Goal: Task Accomplishment & Management: Complete application form

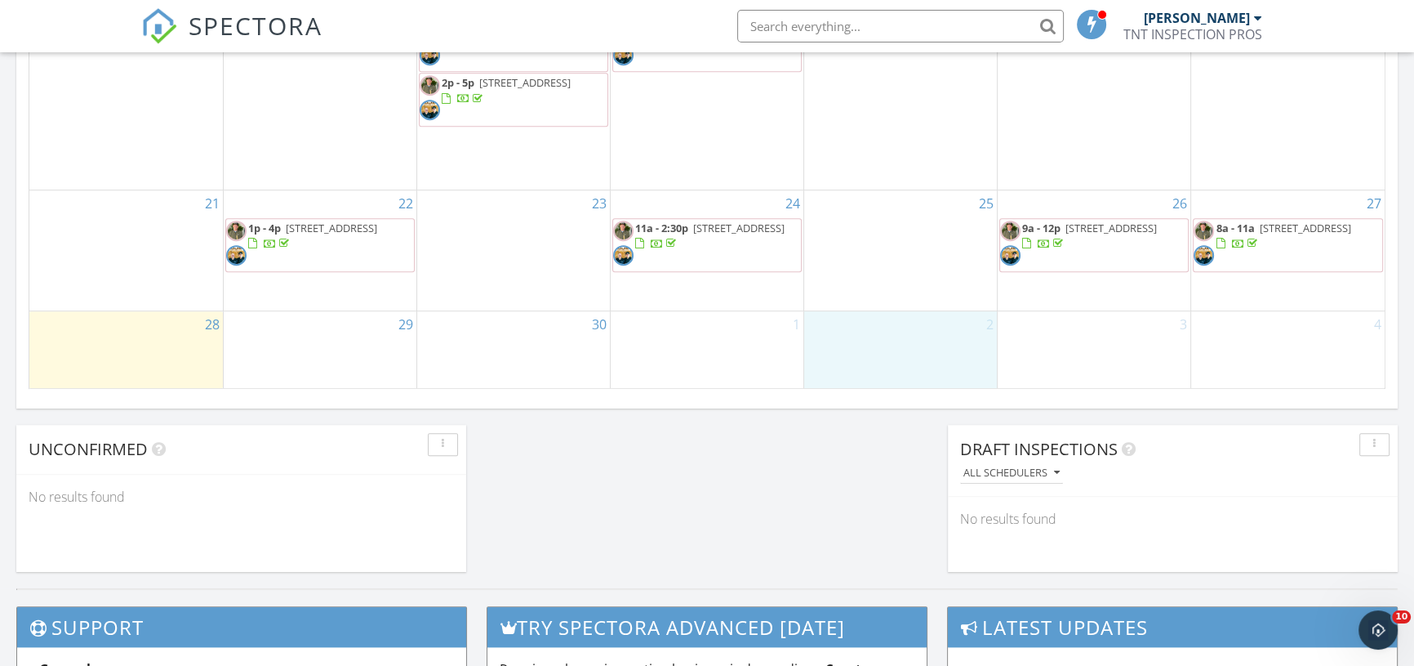
scroll to position [1510, 1437]
click at [893, 287] on link "Inspection" at bounding box center [898, 287] width 84 height 26
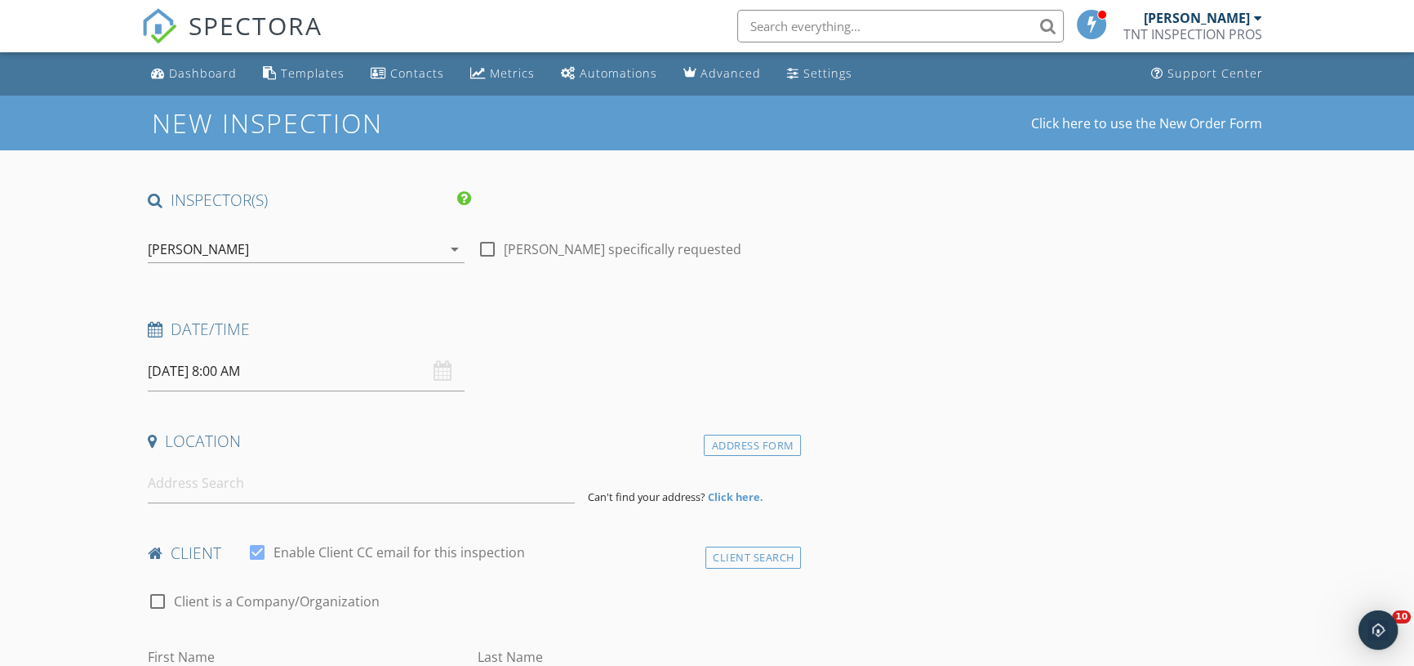
click at [301, 238] on div "[PERSON_NAME]" at bounding box center [295, 249] width 294 height 26
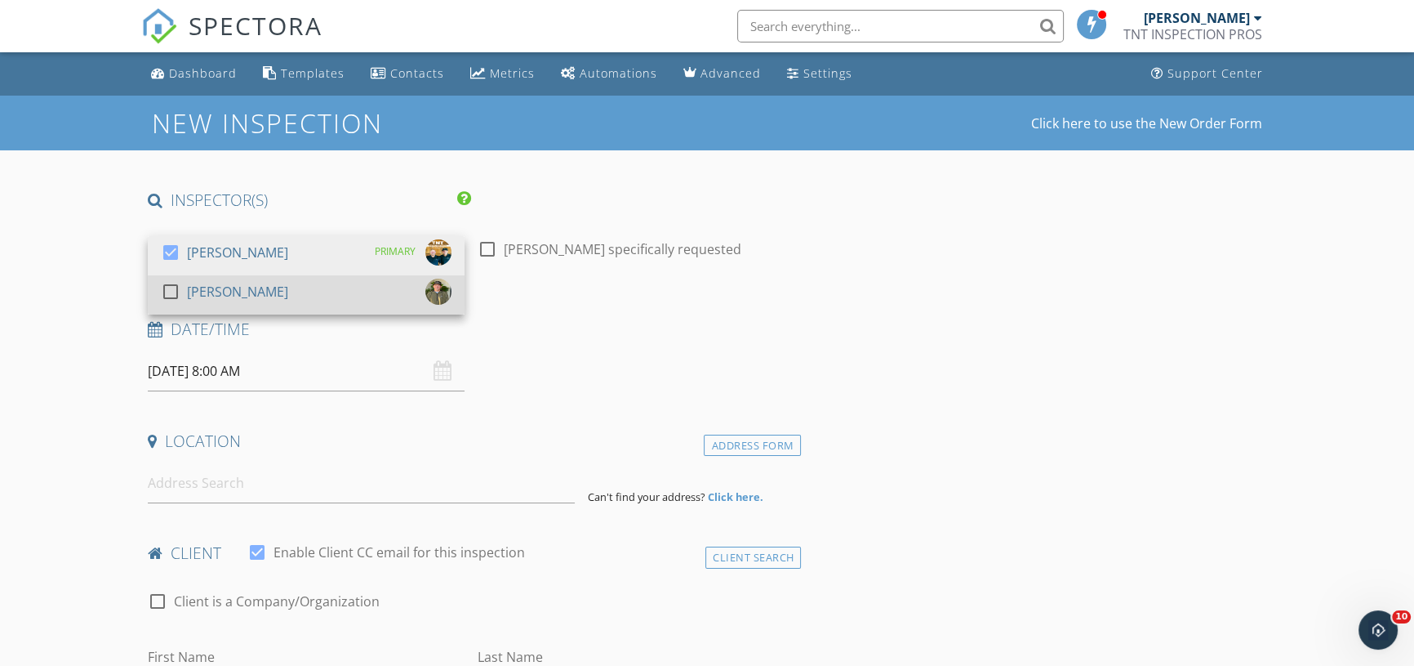
click at [264, 286] on div "check_box_outline_blank Brian Treat" at bounding box center [306, 294] width 291 height 33
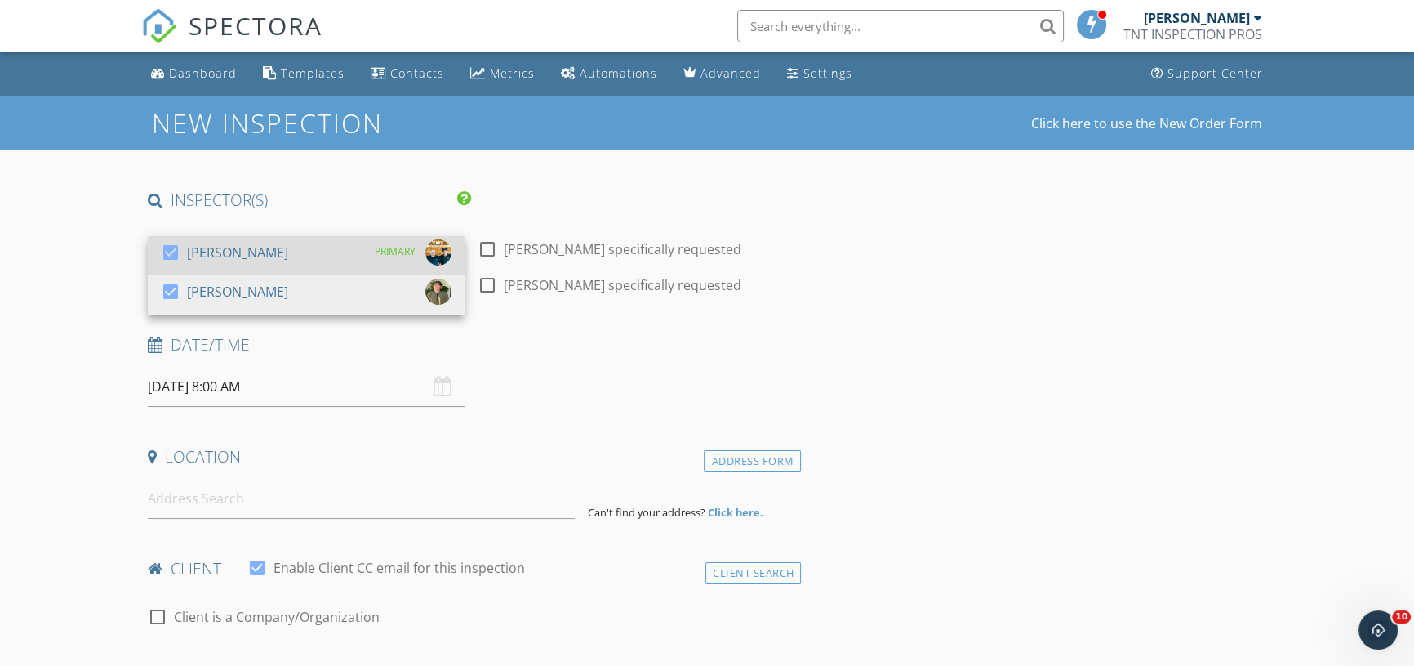
click at [271, 249] on div "[PERSON_NAME]" at bounding box center [237, 252] width 101 height 26
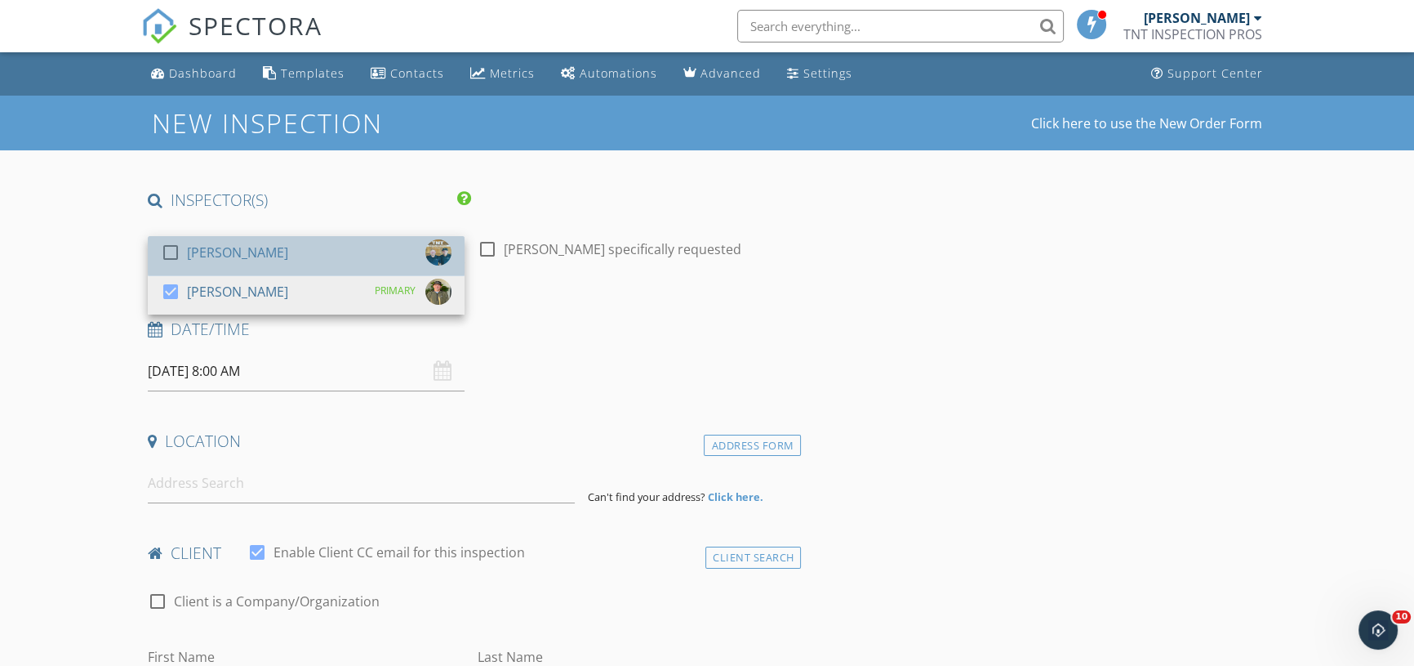
click at [271, 249] on div "[PERSON_NAME]" at bounding box center [237, 252] width 101 height 26
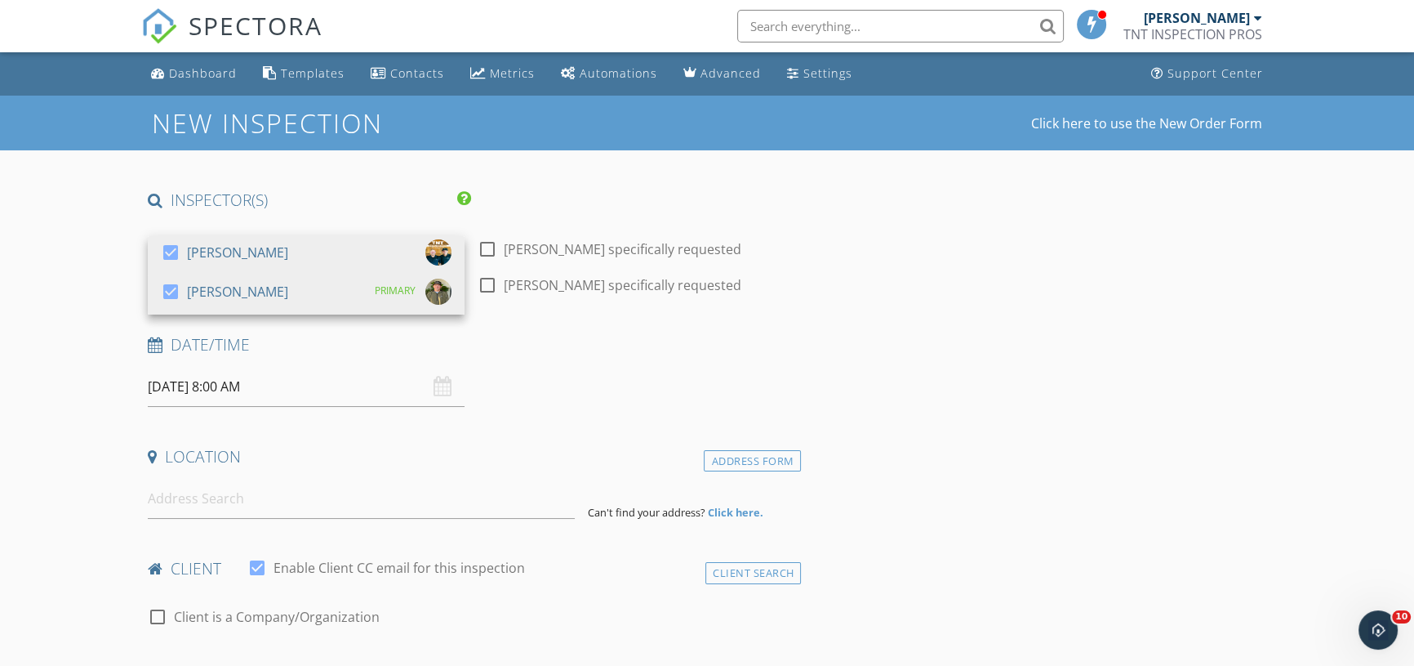
click at [252, 374] on input "10/02/2025 8:00 AM" at bounding box center [306, 387] width 317 height 40
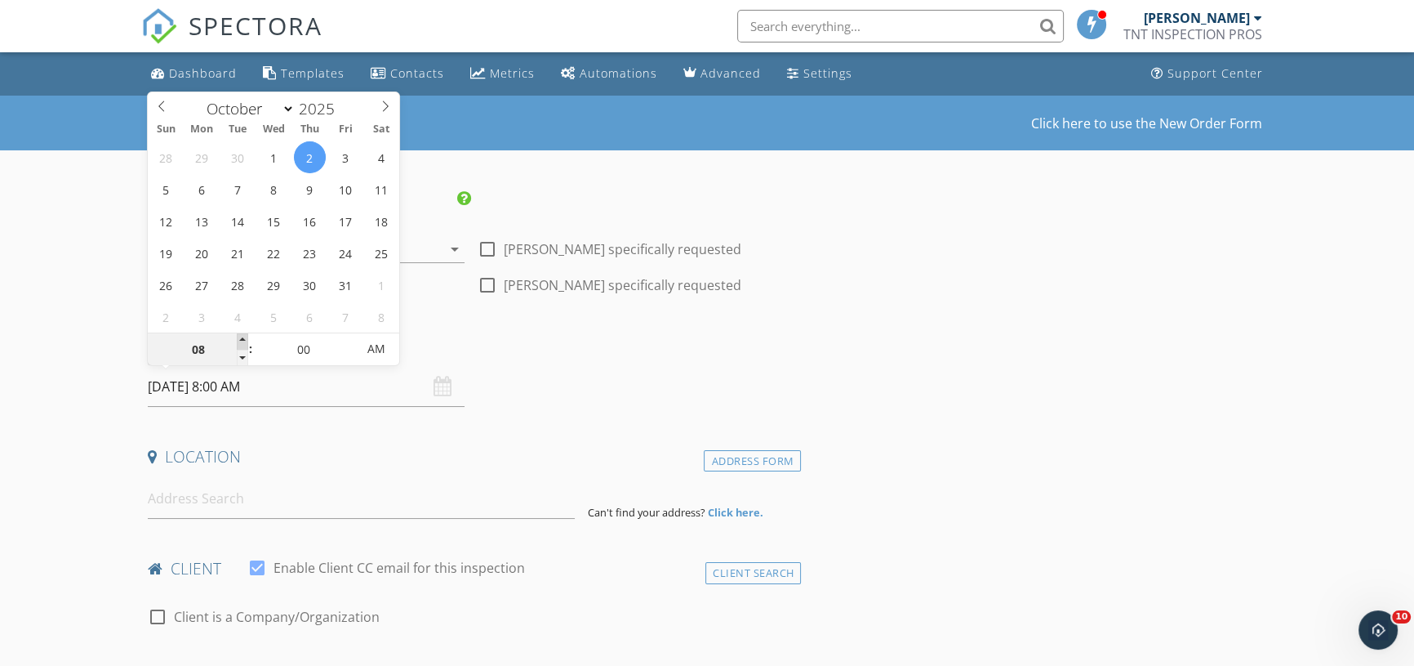
type input "09"
type input "10/02/2025 9:00 AM"
click at [243, 337] on span at bounding box center [242, 341] width 11 height 16
click at [237, 510] on input at bounding box center [361, 499] width 427 height 40
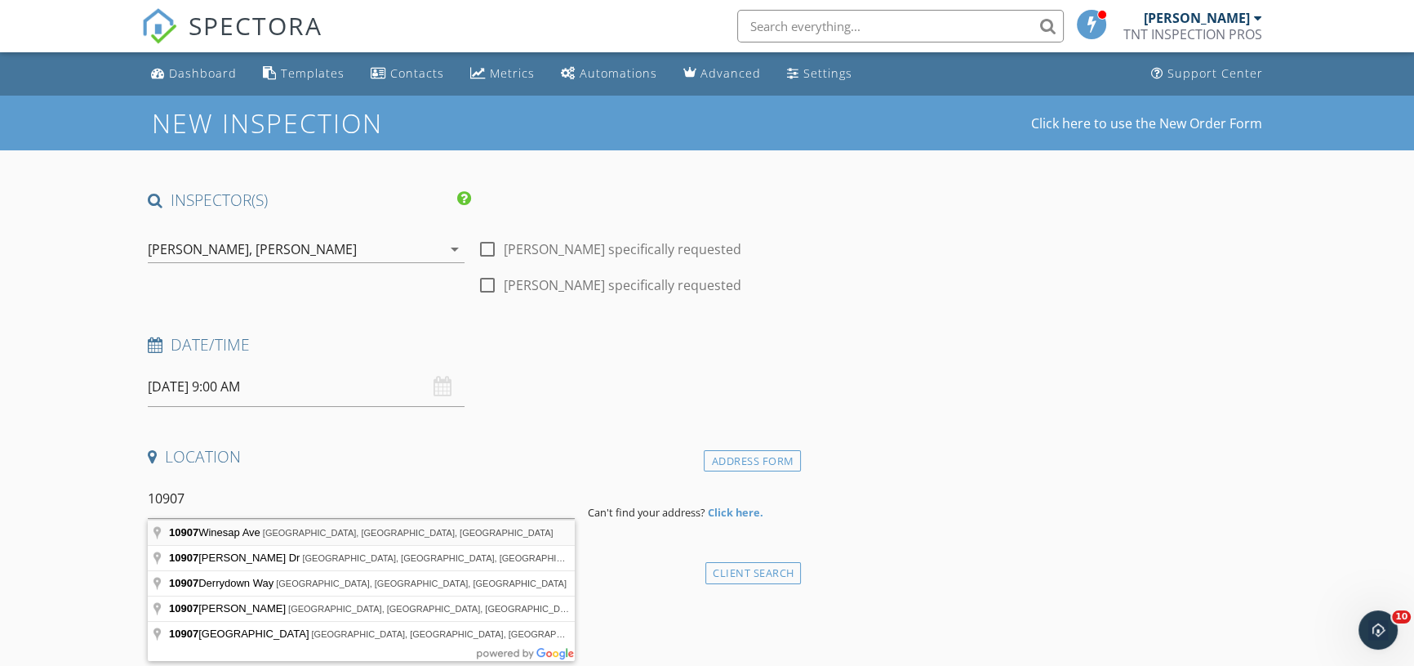
type input "10907 Winesap Ave, Cherry Valley, CA, USA"
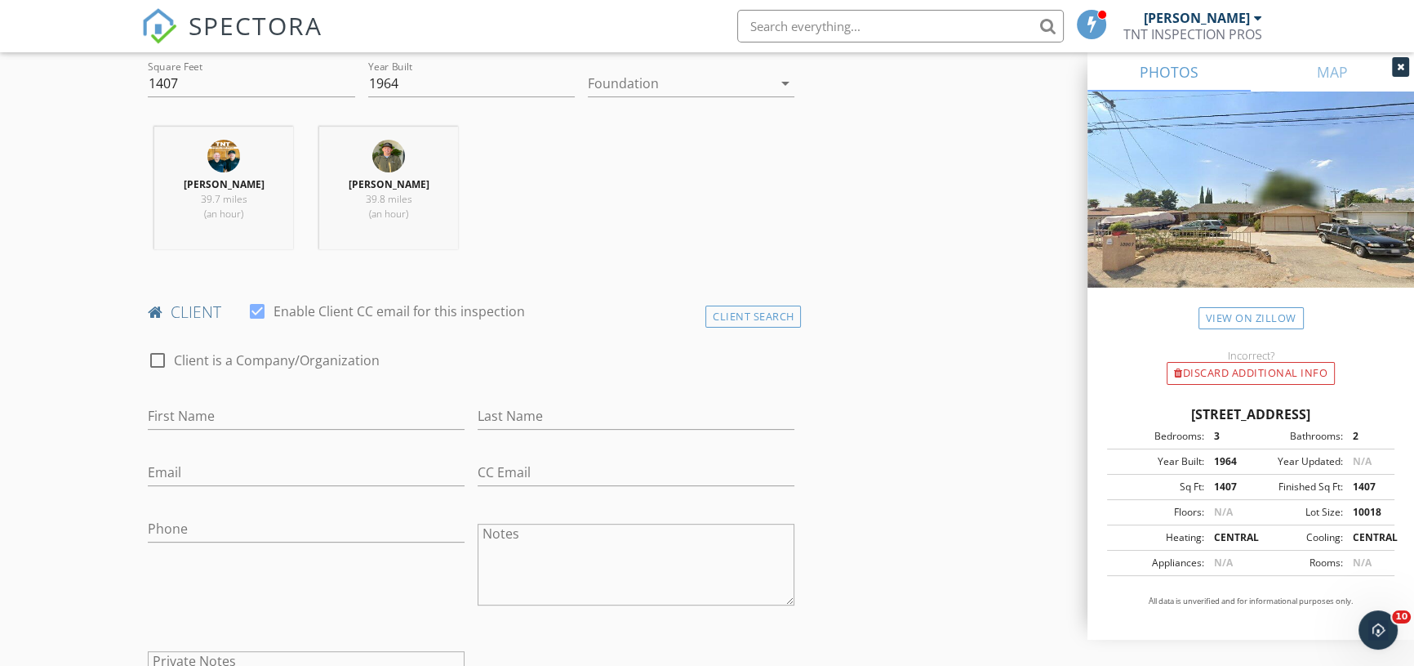
scroll to position [668, 0]
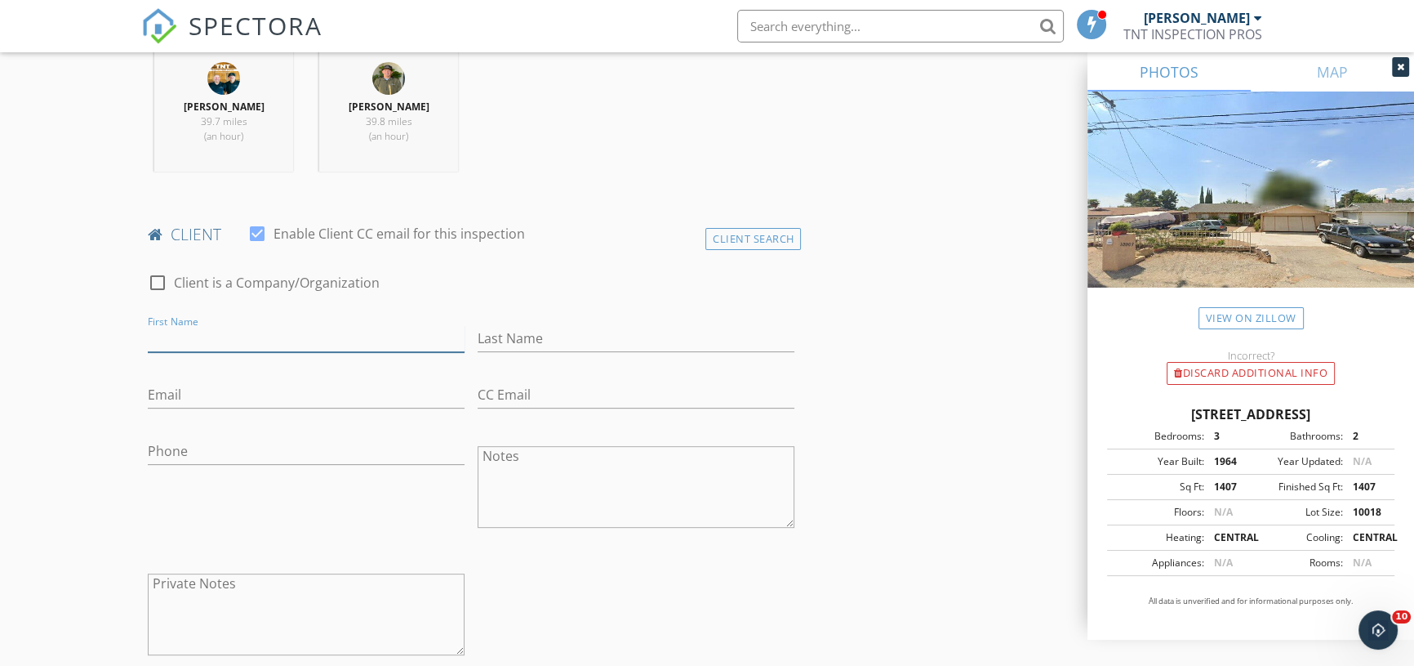
click at [198, 342] on input "First Name" at bounding box center [306, 338] width 317 height 27
type input "Cynthia & Ricardo"
click at [535, 334] on input "Last Name" at bounding box center [636, 338] width 317 height 27
type input "Velasco"
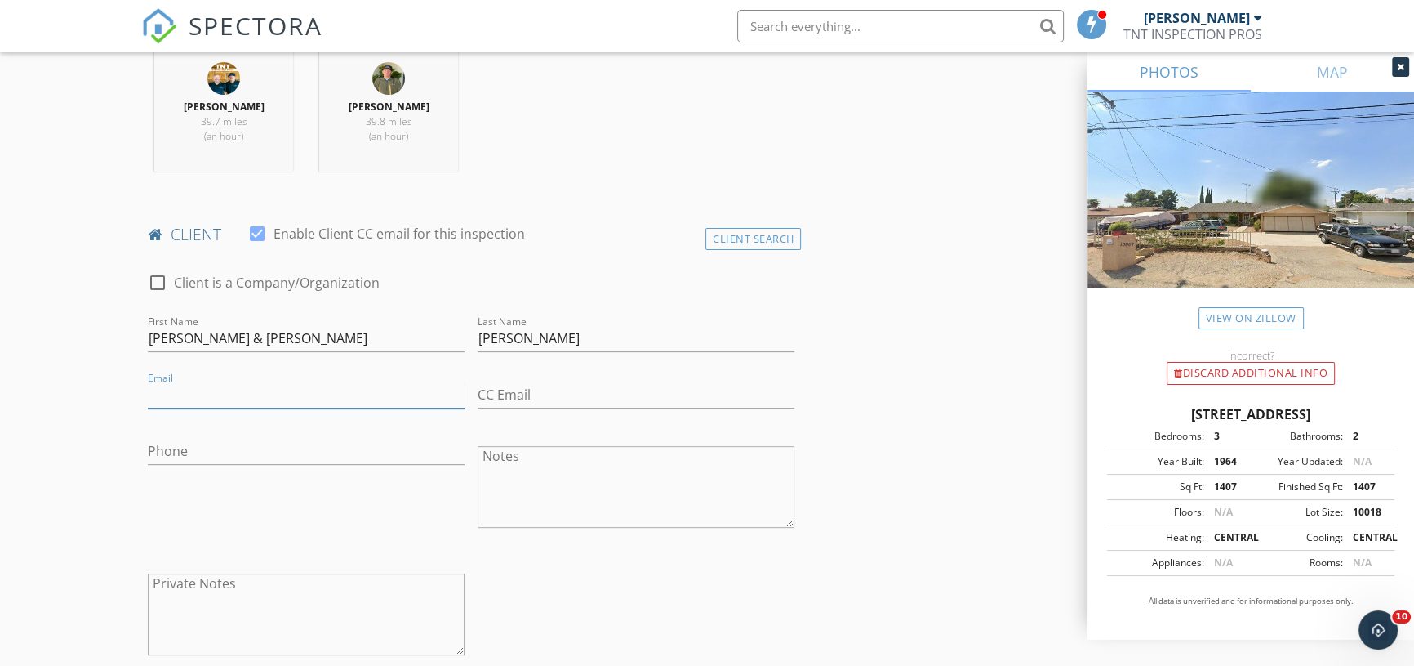
click at [247, 401] on input "Email" at bounding box center [306, 394] width 317 height 27
type input "C"
type input "cynthiaroman94@gmail.com"
click at [499, 404] on input "CC Email" at bounding box center [636, 394] width 317 height 27
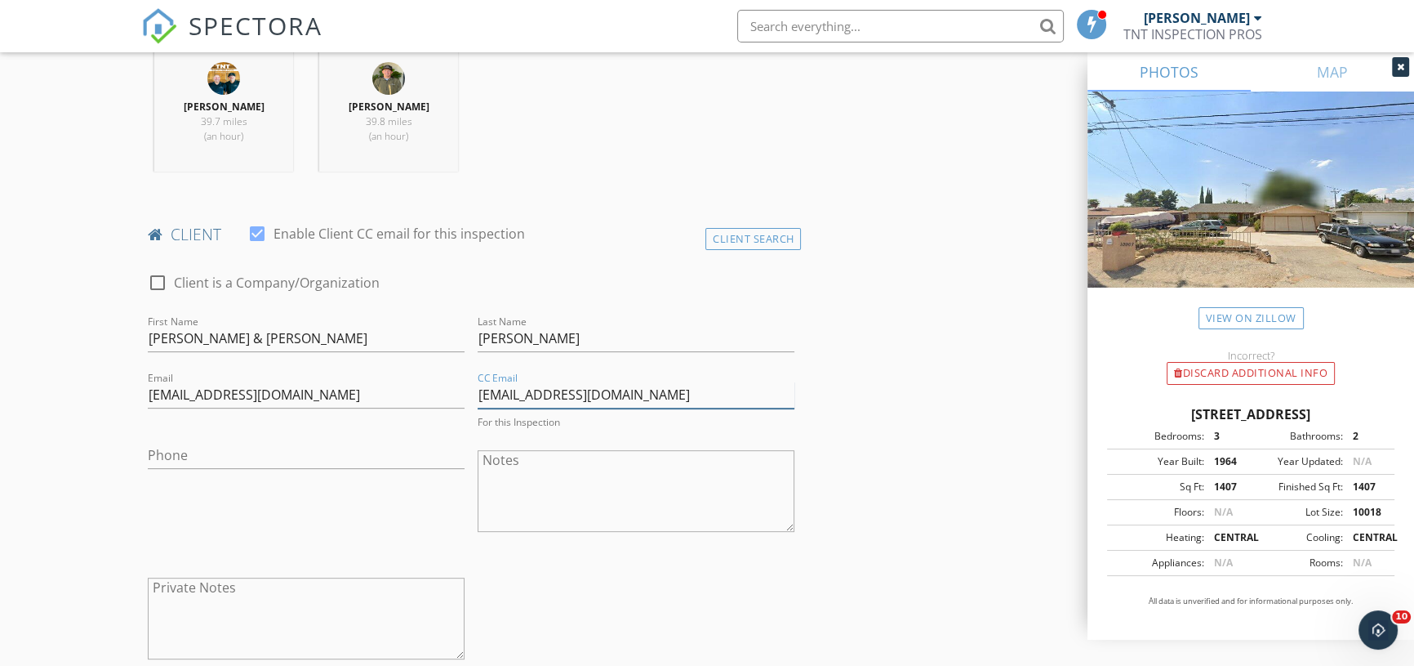
type input "ricardo72495@gmail.com"
click at [283, 449] on input "Phone" at bounding box center [306, 455] width 317 height 27
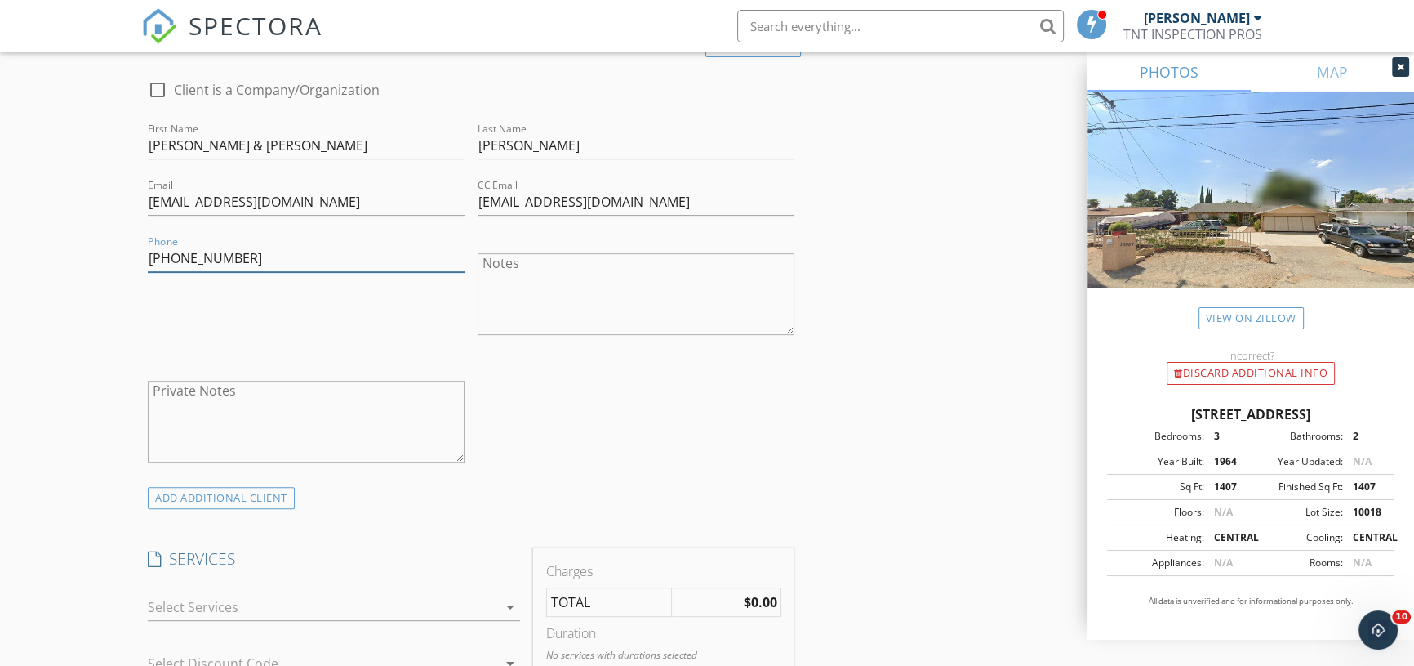
scroll to position [964, 0]
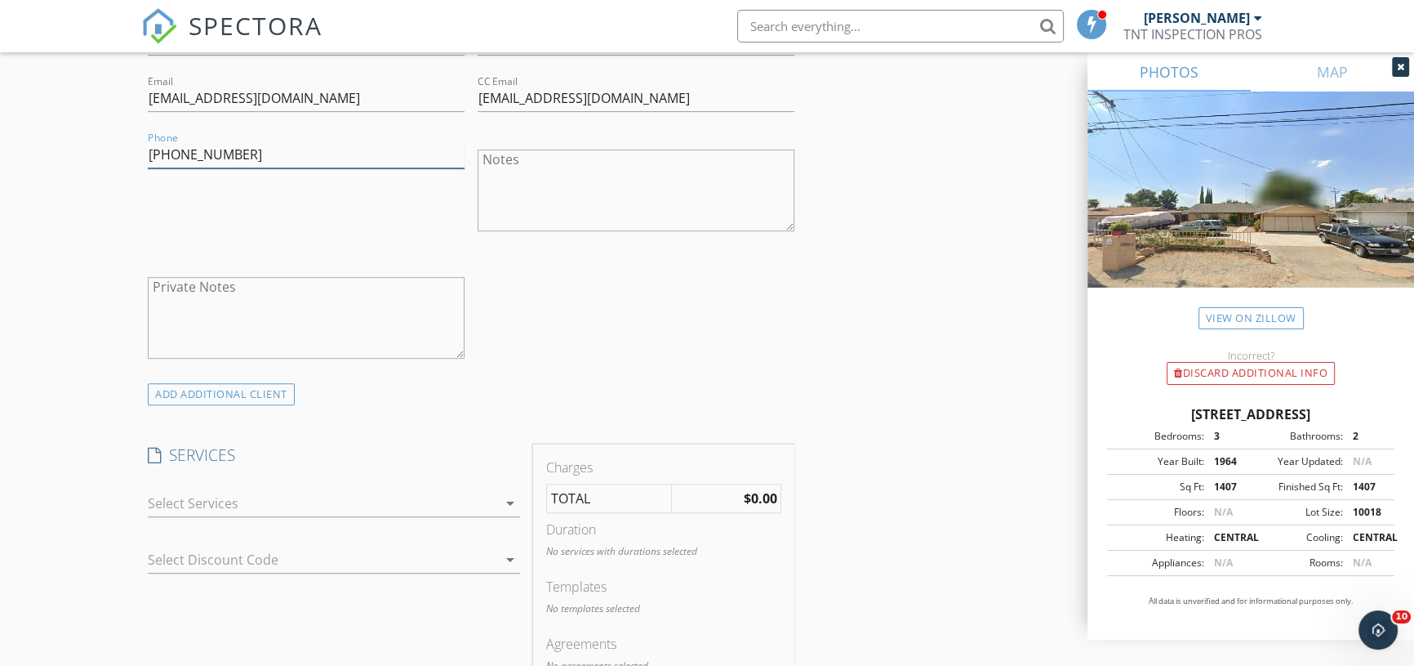
type input "951-282-8748"
click at [252, 500] on div at bounding box center [322, 503] width 349 height 26
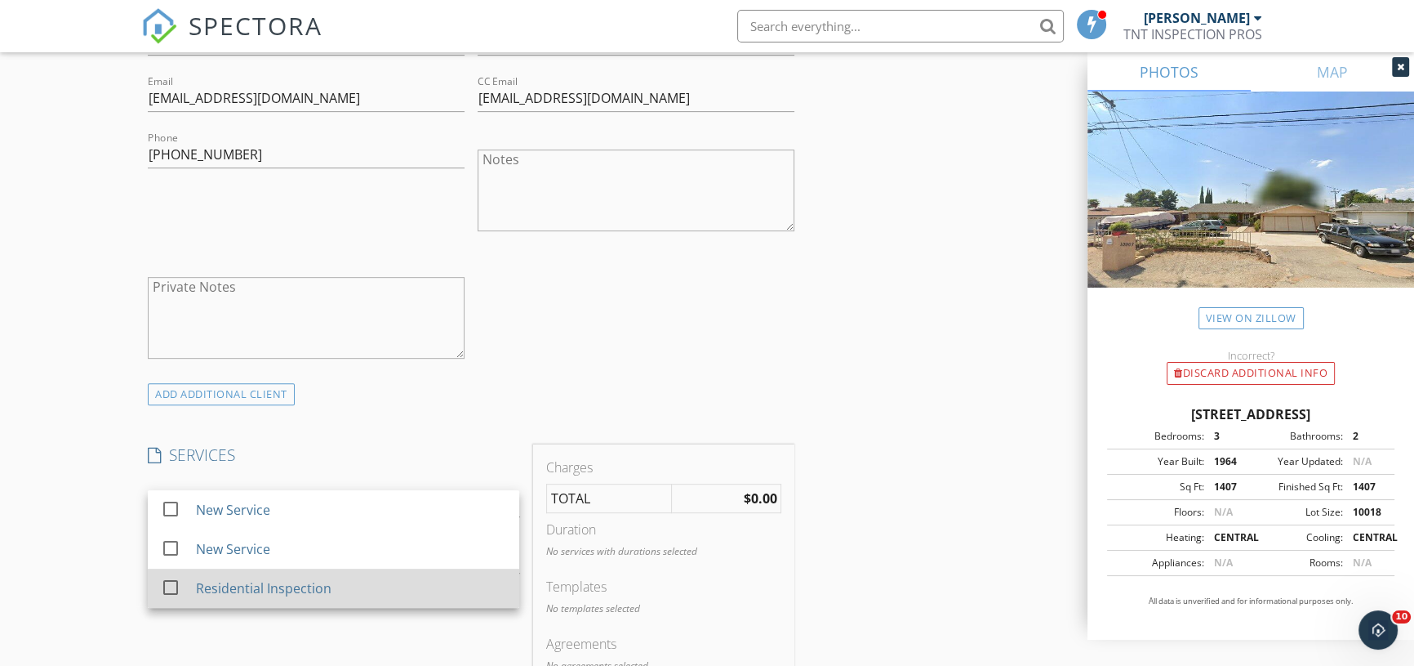
click at [229, 594] on div "Residential Inspection" at bounding box center [264, 588] width 136 height 20
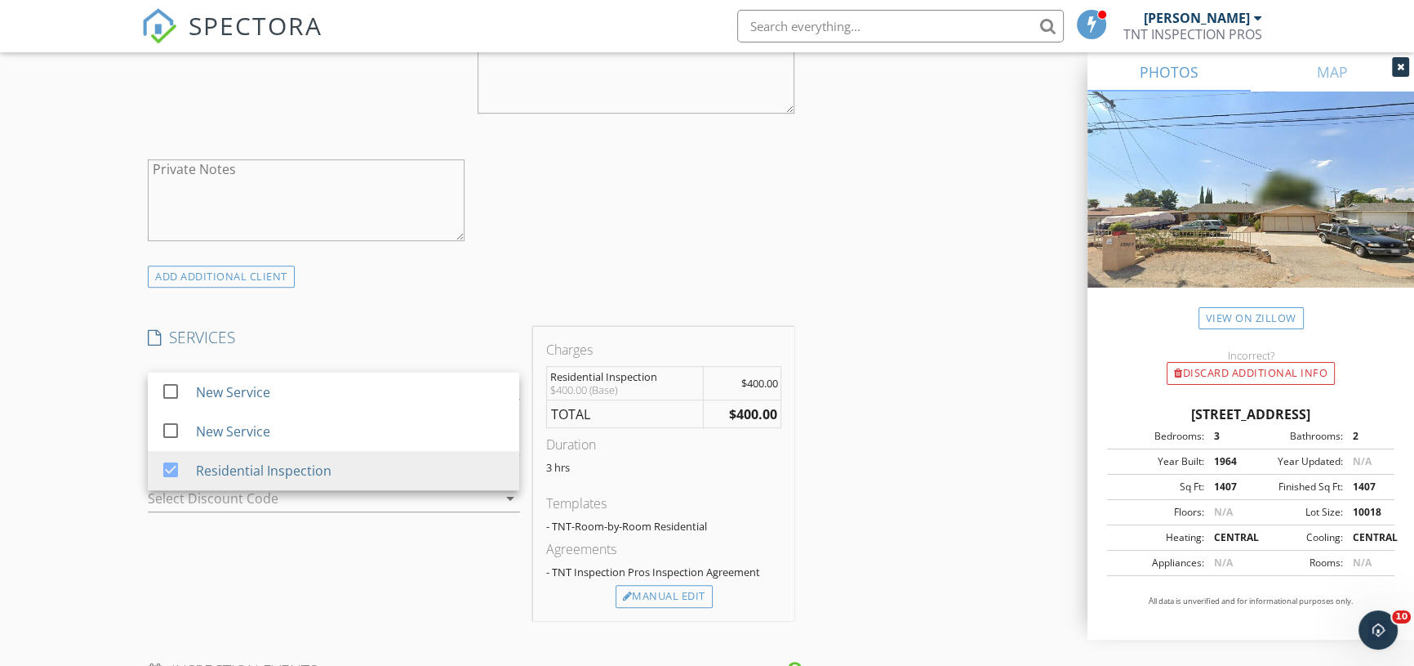
scroll to position [1262, 0]
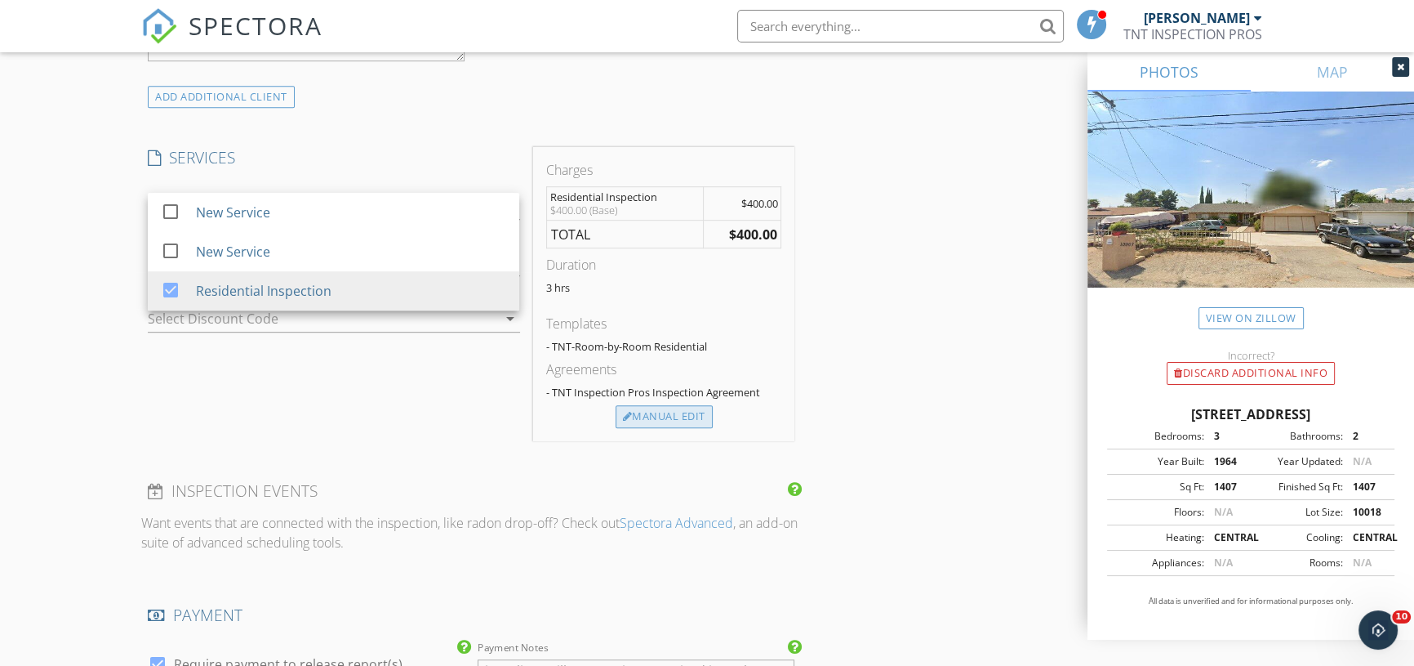
click at [648, 411] on div "Manual Edit" at bounding box center [664, 416] width 97 height 23
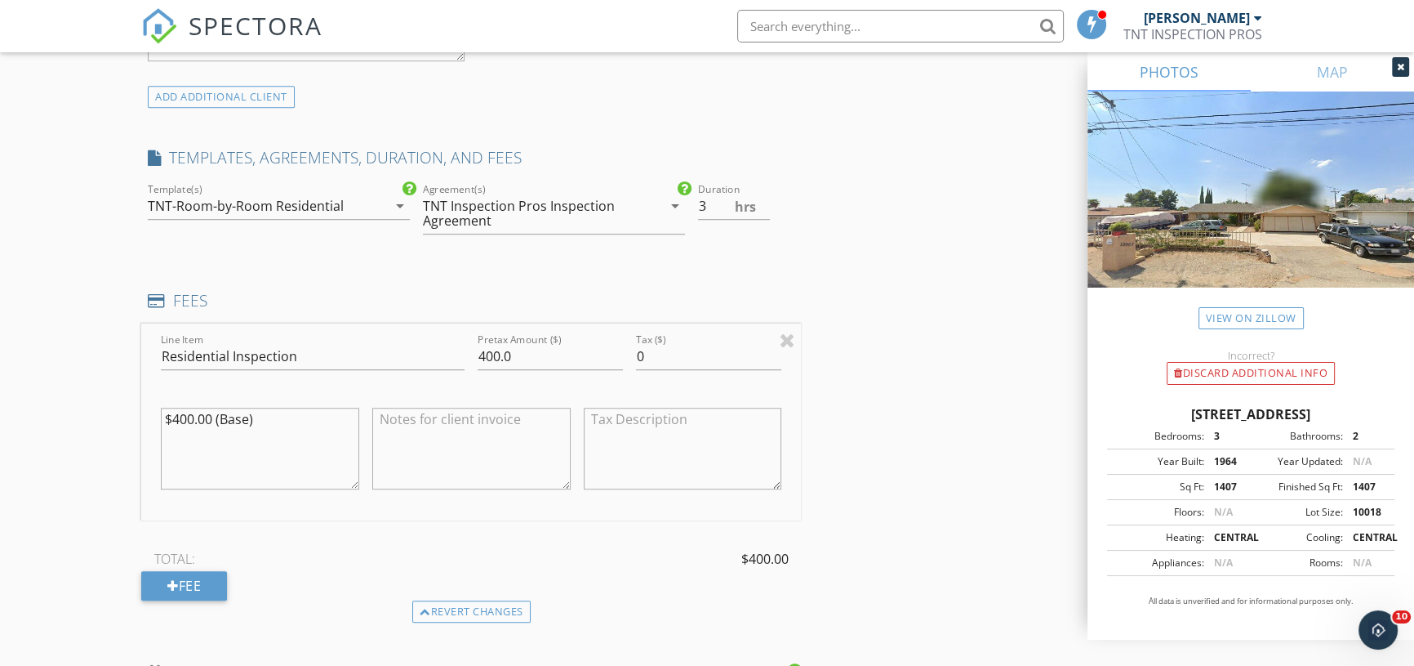
click at [426, 441] on textarea at bounding box center [471, 448] width 198 height 82
type textarea "First Team / Credit Union Discount"
click at [525, 352] on input "400.0" at bounding box center [550, 356] width 145 height 27
type input "400.00"
drag, startPoint x: 252, startPoint y: 425, endPoint x: 24, endPoint y: 425, distance: 227.0
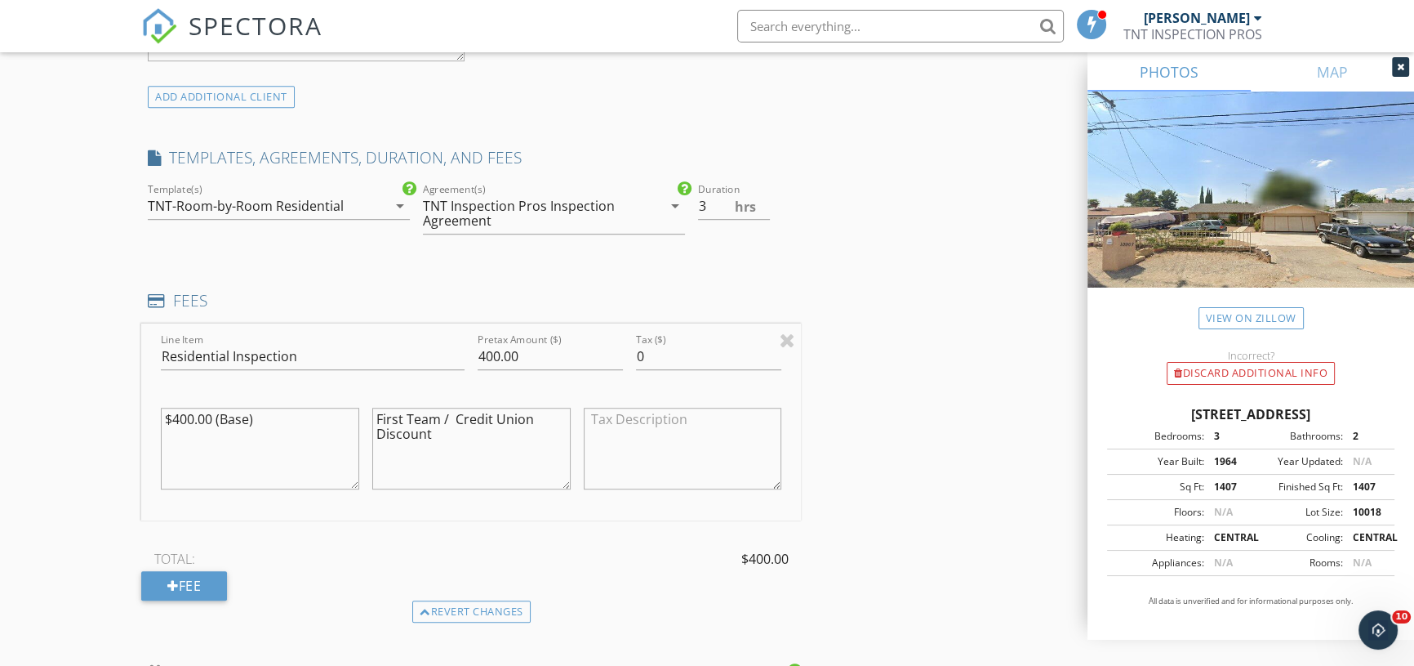
click at [24, 425] on div "New Inspection Click here to use the New Order Form INSPECTOR(S) check_box Chri…" at bounding box center [707, 343] width 1414 height 3019
drag, startPoint x: 261, startPoint y: 428, endPoint x: 100, endPoint y: 417, distance: 161.2
click at [100, 417] on div "New Inspection Click here to use the New Order Form INSPECTOR(S) check_box Chri…" at bounding box center [707, 343] width 1414 height 3019
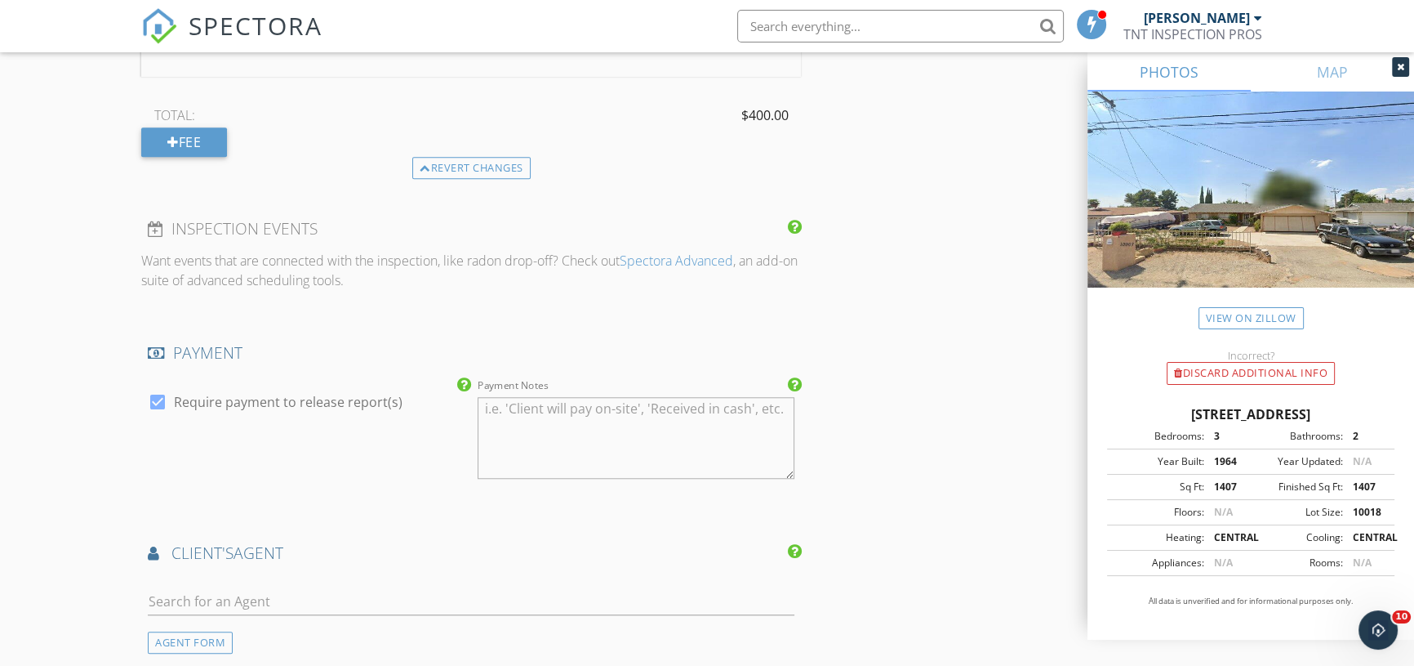
scroll to position [1707, 0]
click at [158, 399] on div at bounding box center [158, 400] width 28 height 28
checkbox input "false"
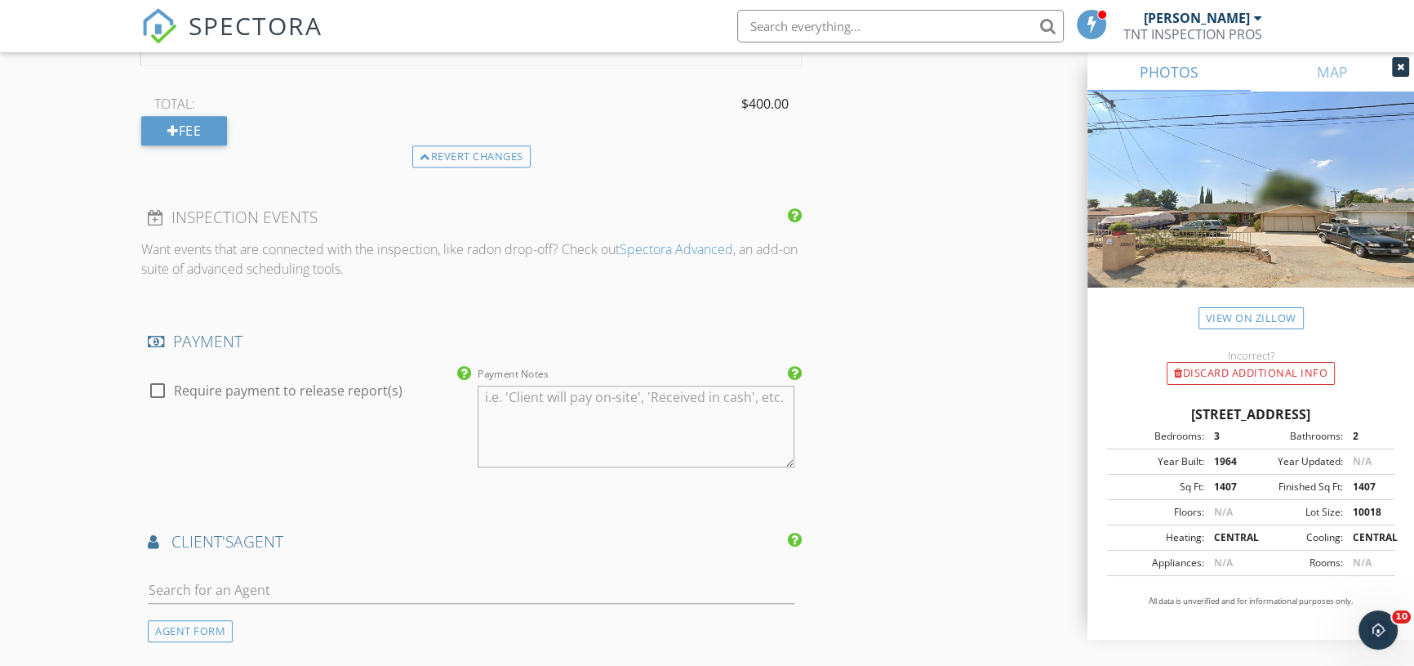
scroll to position [1930, 0]
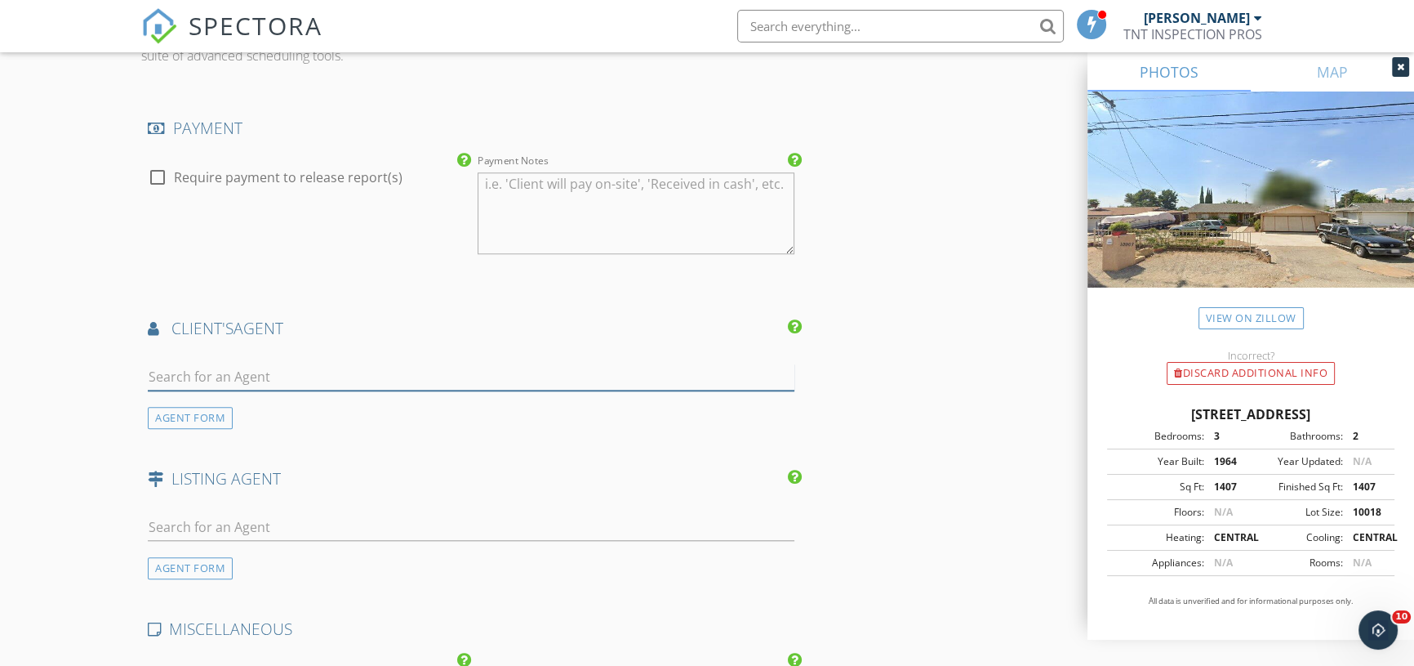
click at [229, 378] on input "text" at bounding box center [471, 376] width 647 height 27
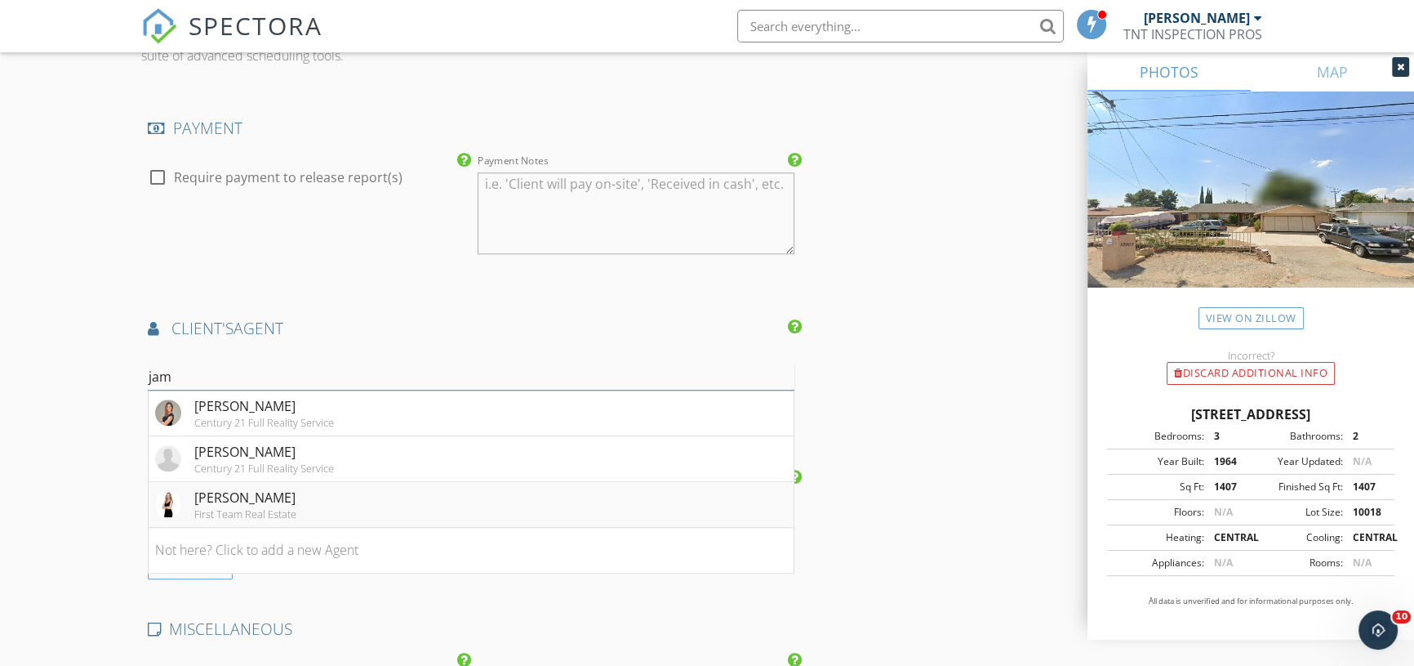
type input "jam"
click at [189, 494] on div "Jamie Read First Team Real Estate" at bounding box center [225, 504] width 141 height 33
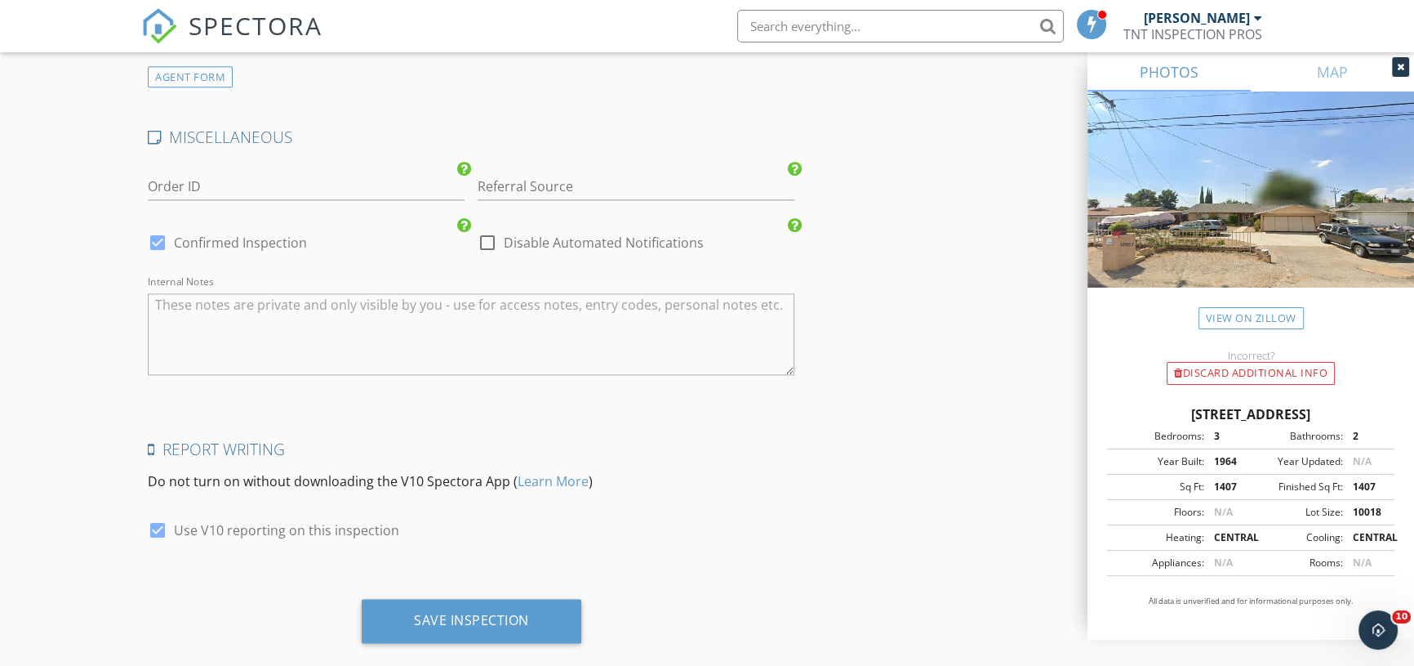
scroll to position [2817, 0]
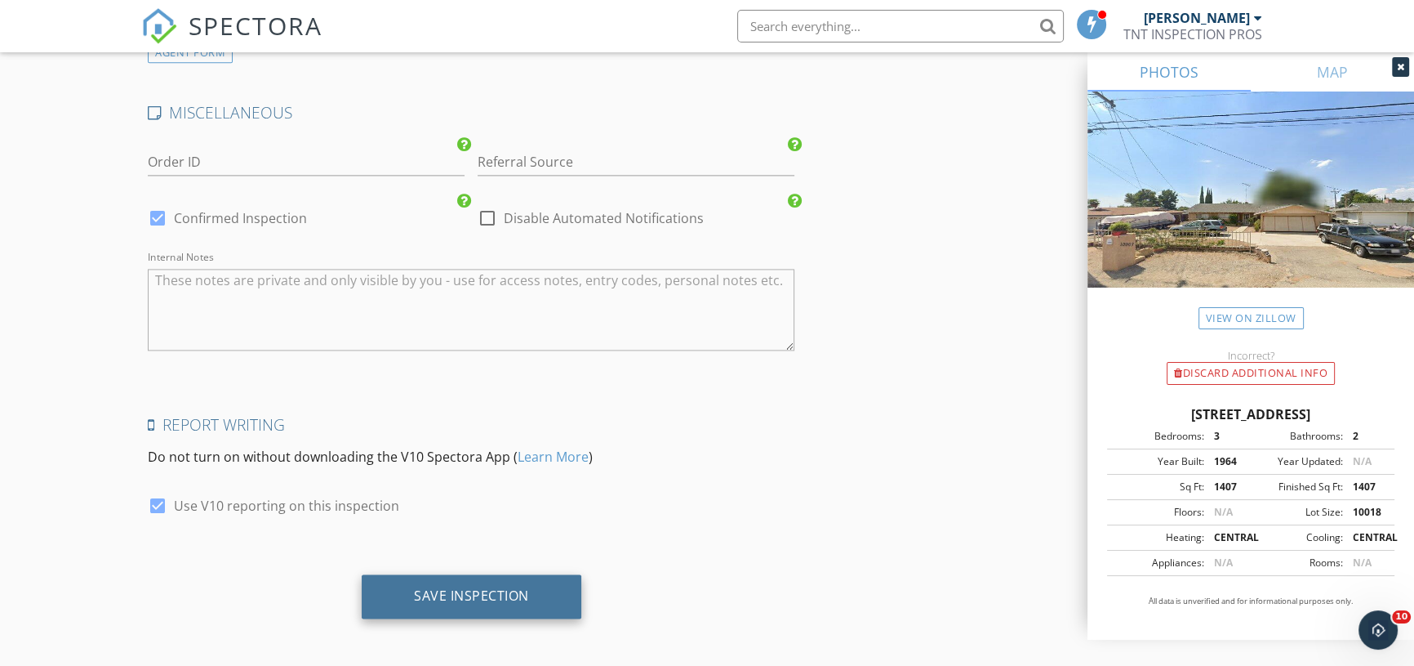
click at [470, 589] on div "Save Inspection" at bounding box center [471, 595] width 115 height 16
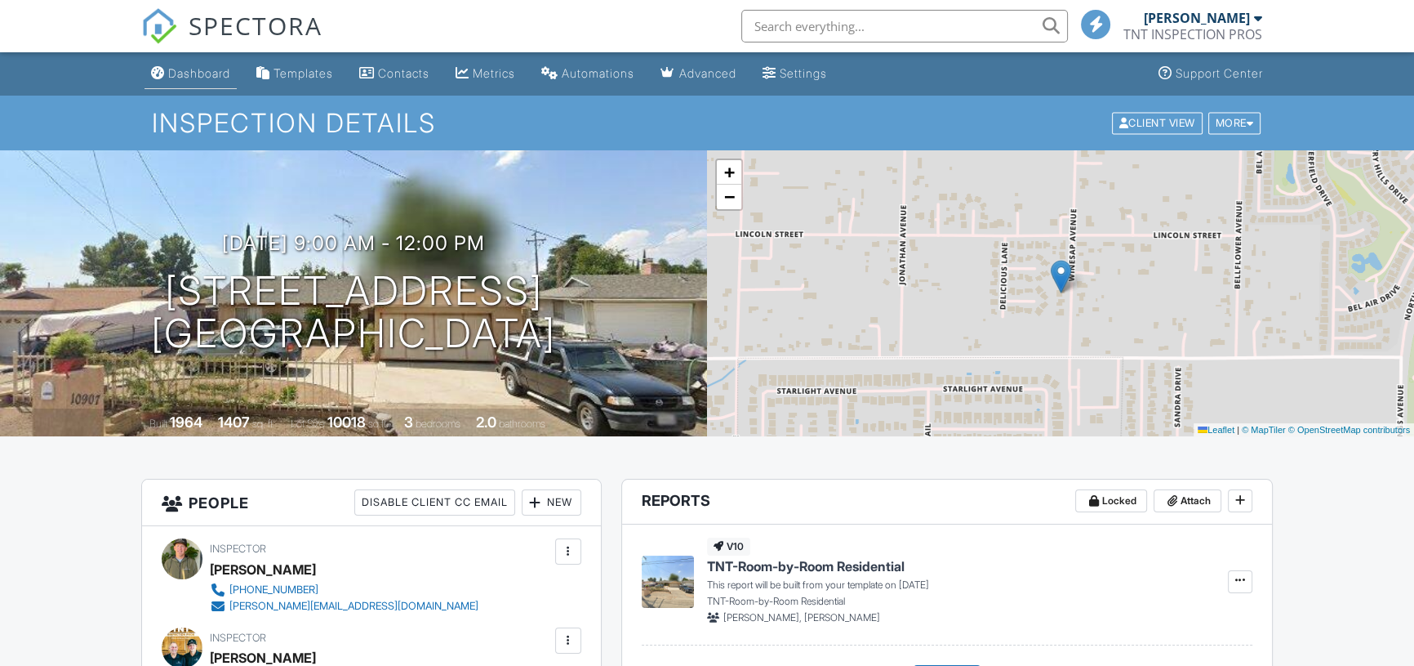
click at [193, 73] on div "Dashboard" at bounding box center [199, 73] width 62 height 14
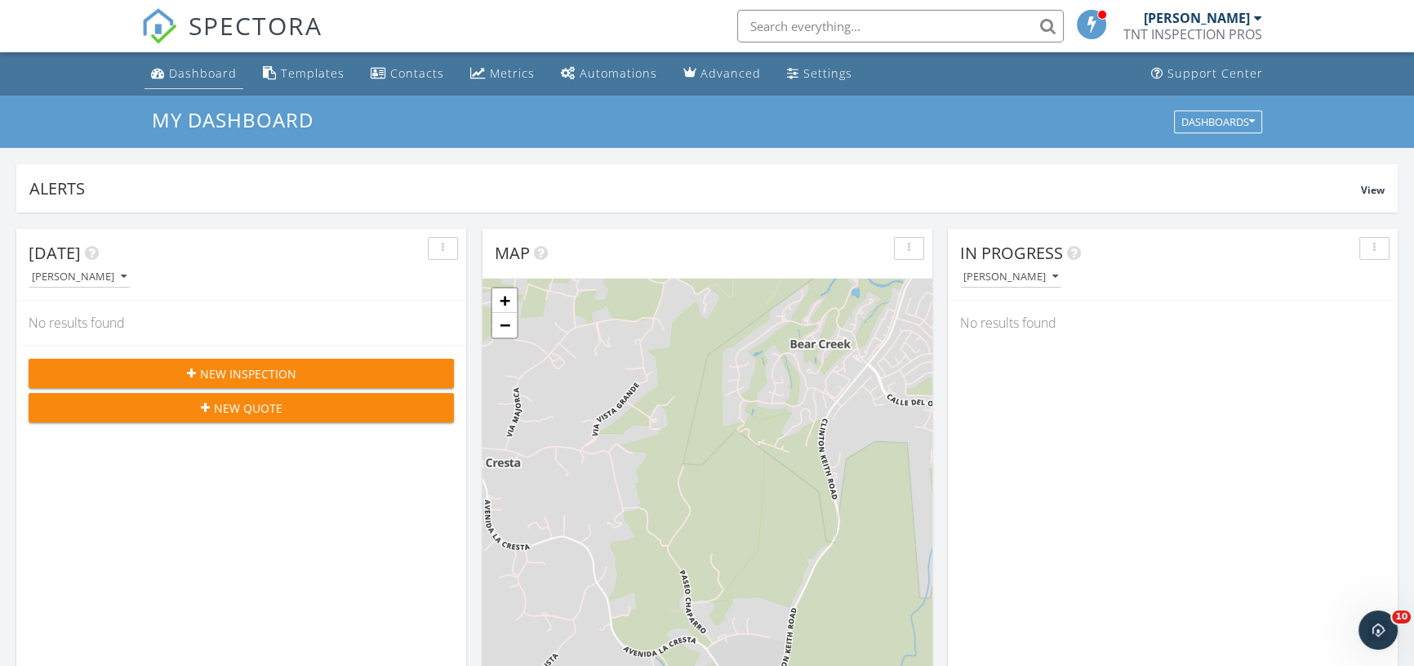
click at [210, 82] on link "Dashboard" at bounding box center [194, 74] width 99 height 30
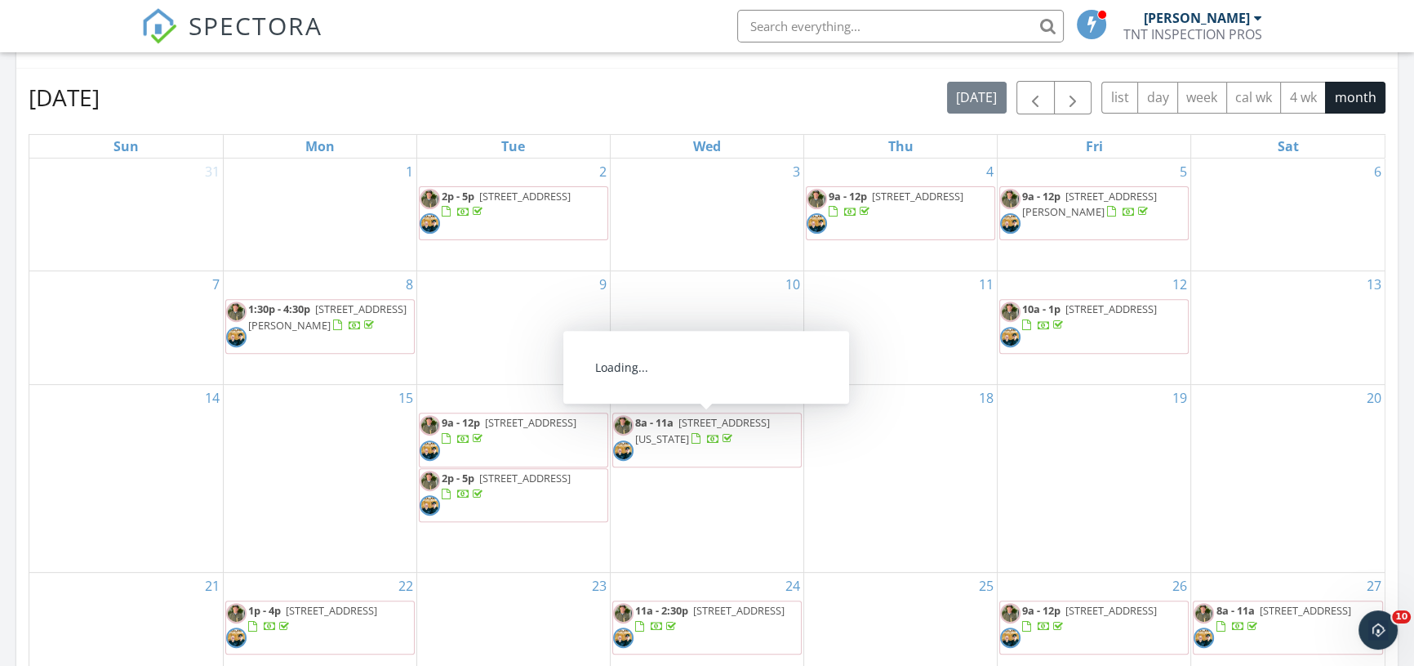
scroll to position [445, 0]
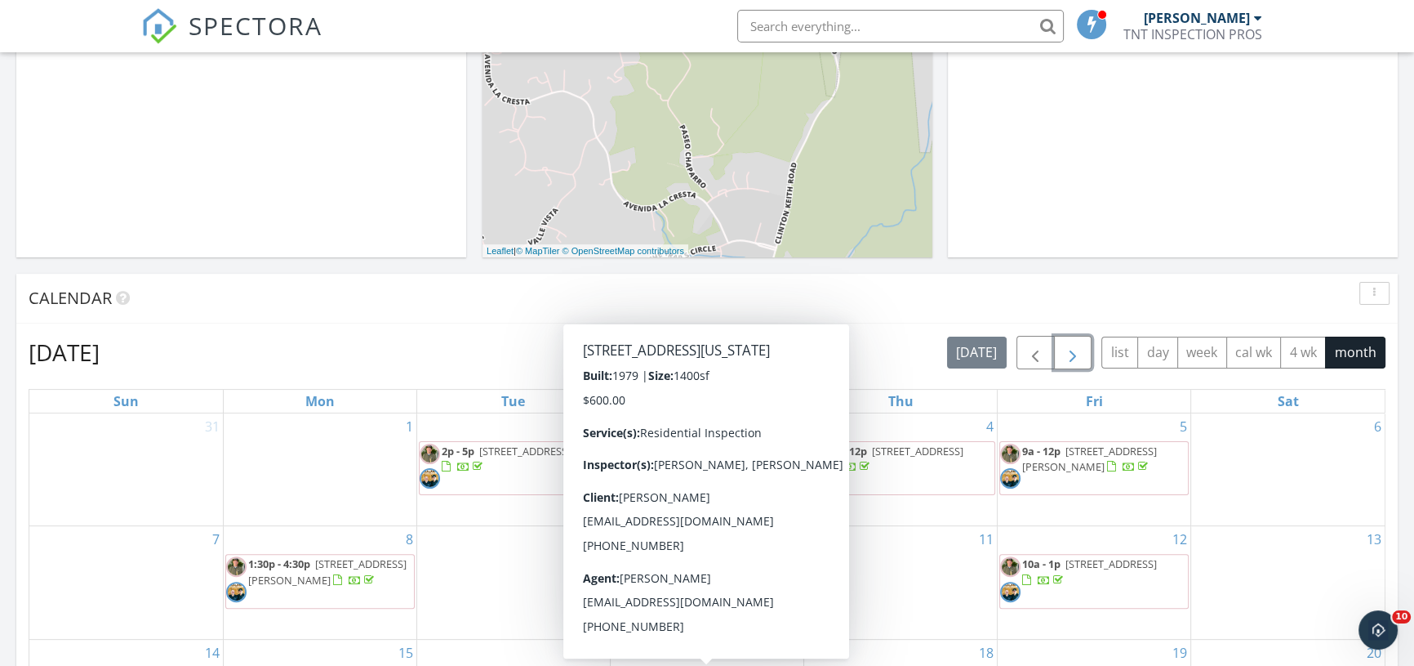
click at [1072, 358] on span "button" at bounding box center [1073, 353] width 20 height 20
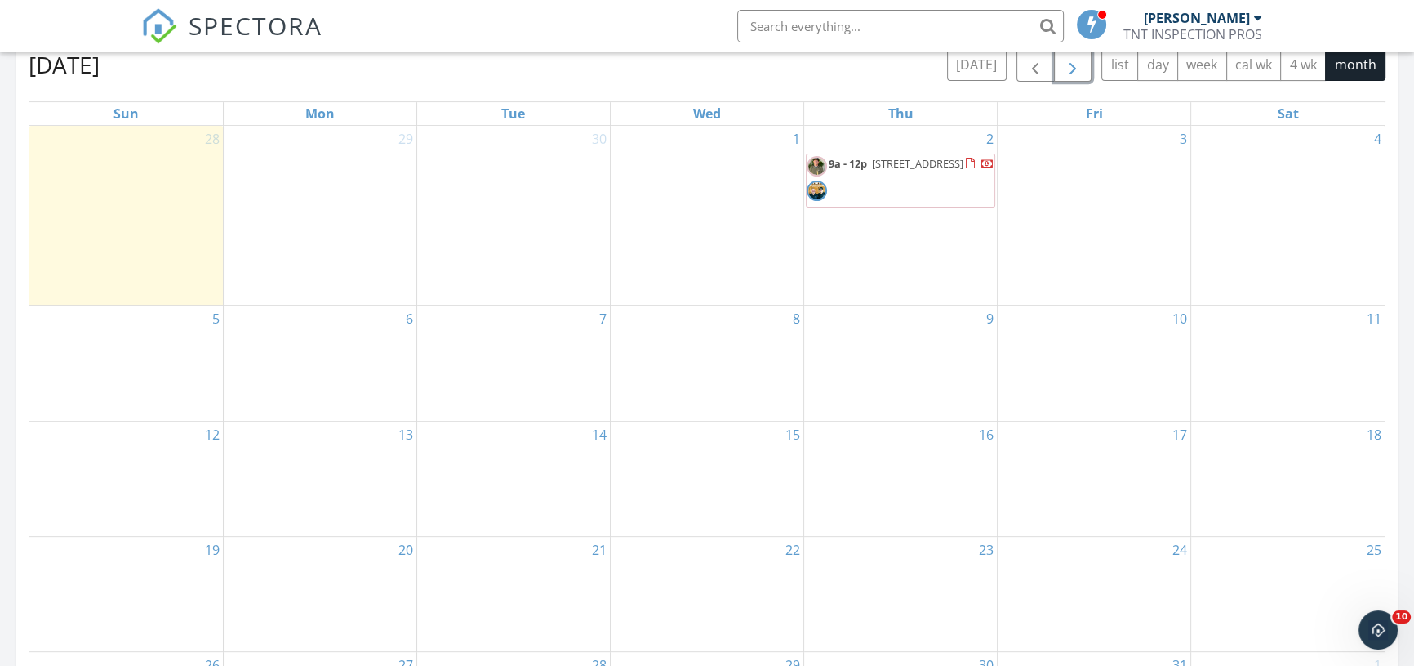
scroll to position [742, 0]
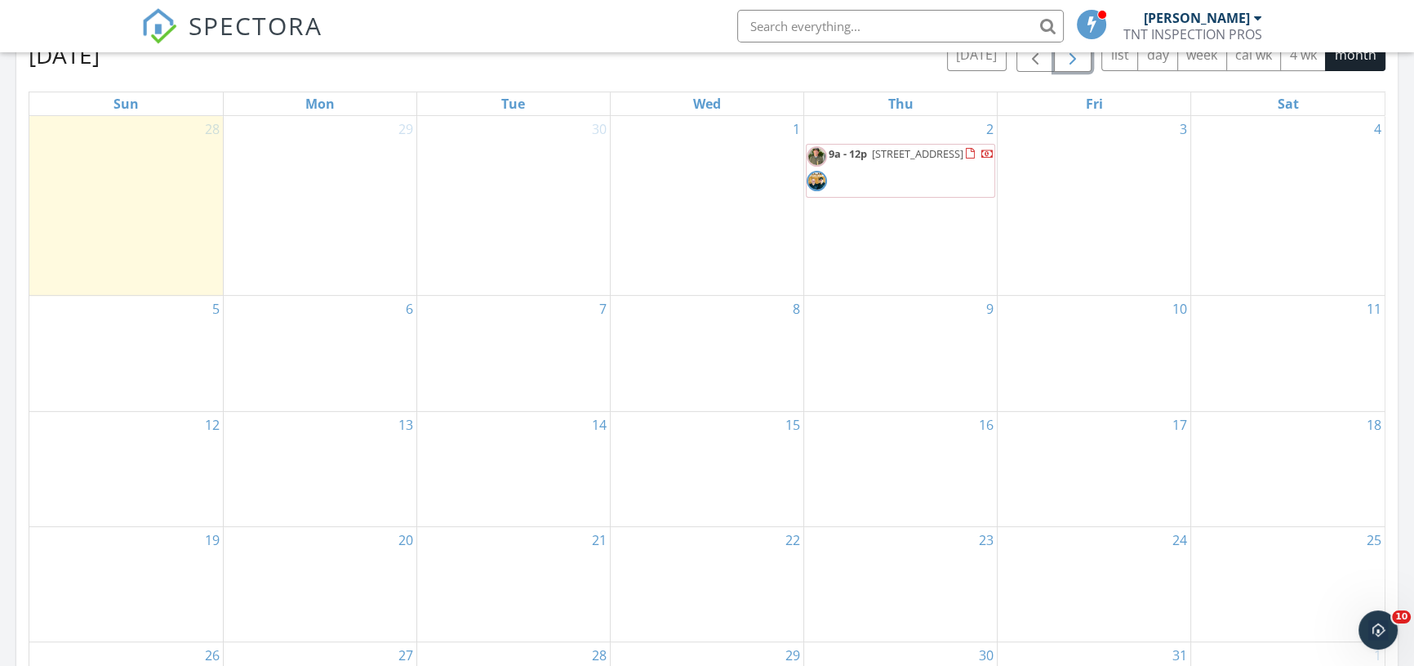
click at [706, 324] on div "8" at bounding box center [707, 353] width 193 height 114
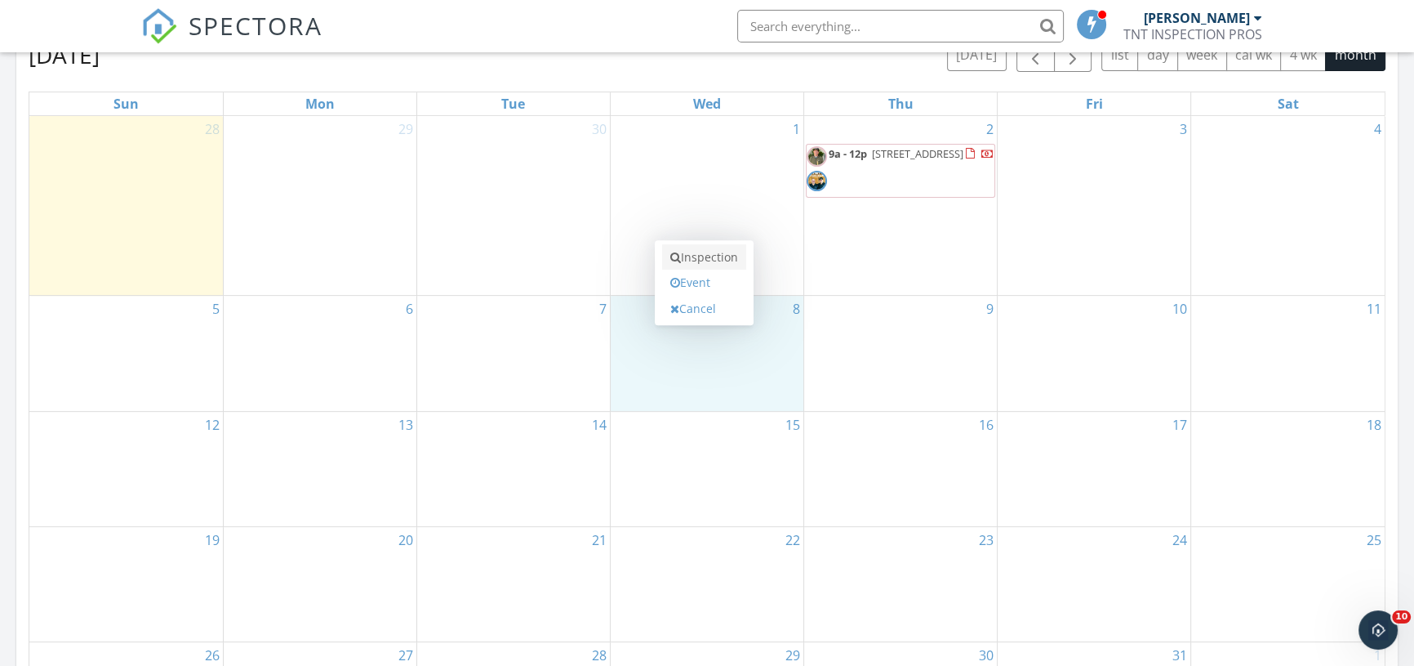
click at [708, 257] on link "Inspection" at bounding box center [704, 257] width 84 height 26
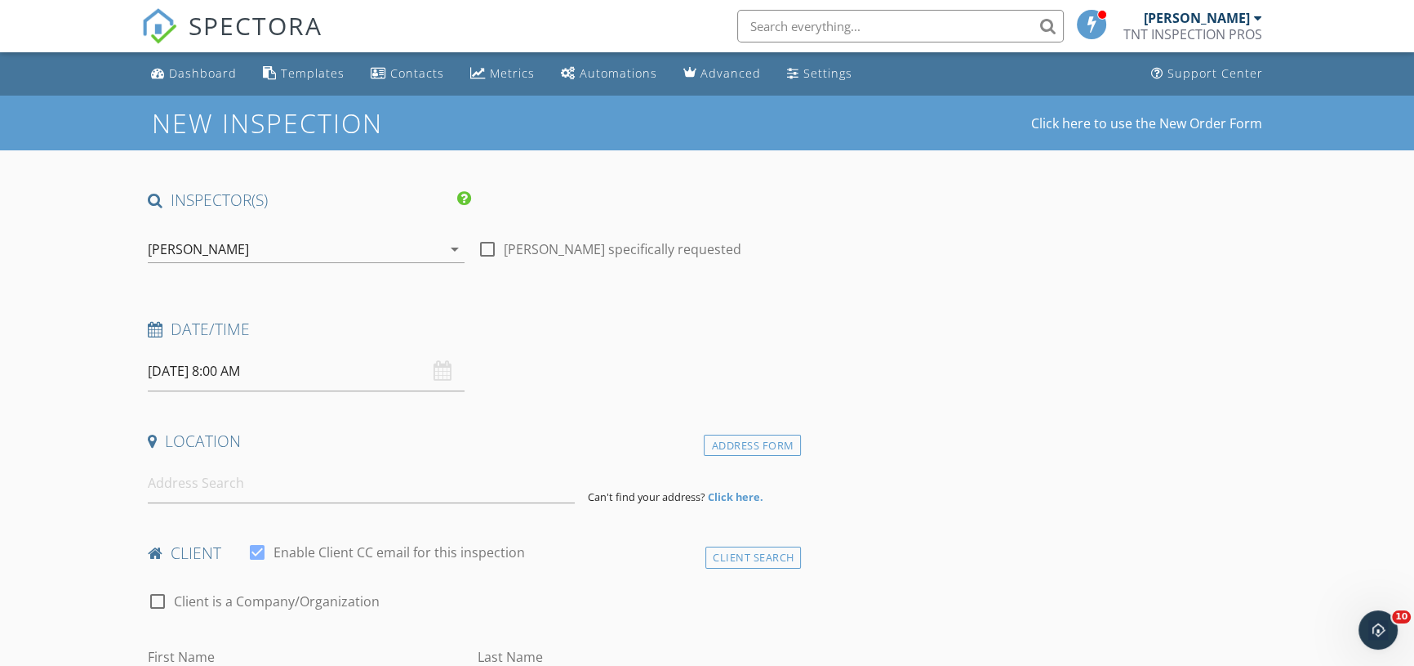
click at [278, 245] on div "[PERSON_NAME]" at bounding box center [295, 249] width 294 height 26
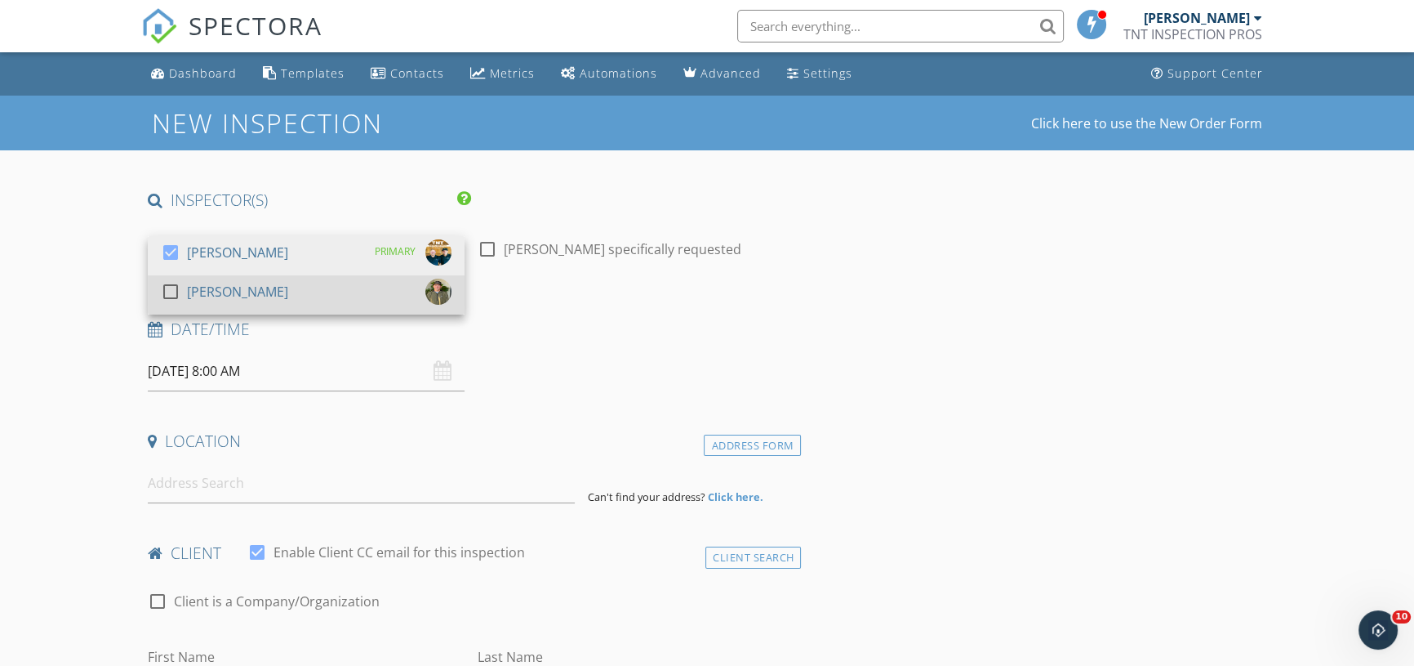
click at [231, 302] on div "[PERSON_NAME]" at bounding box center [237, 291] width 101 height 26
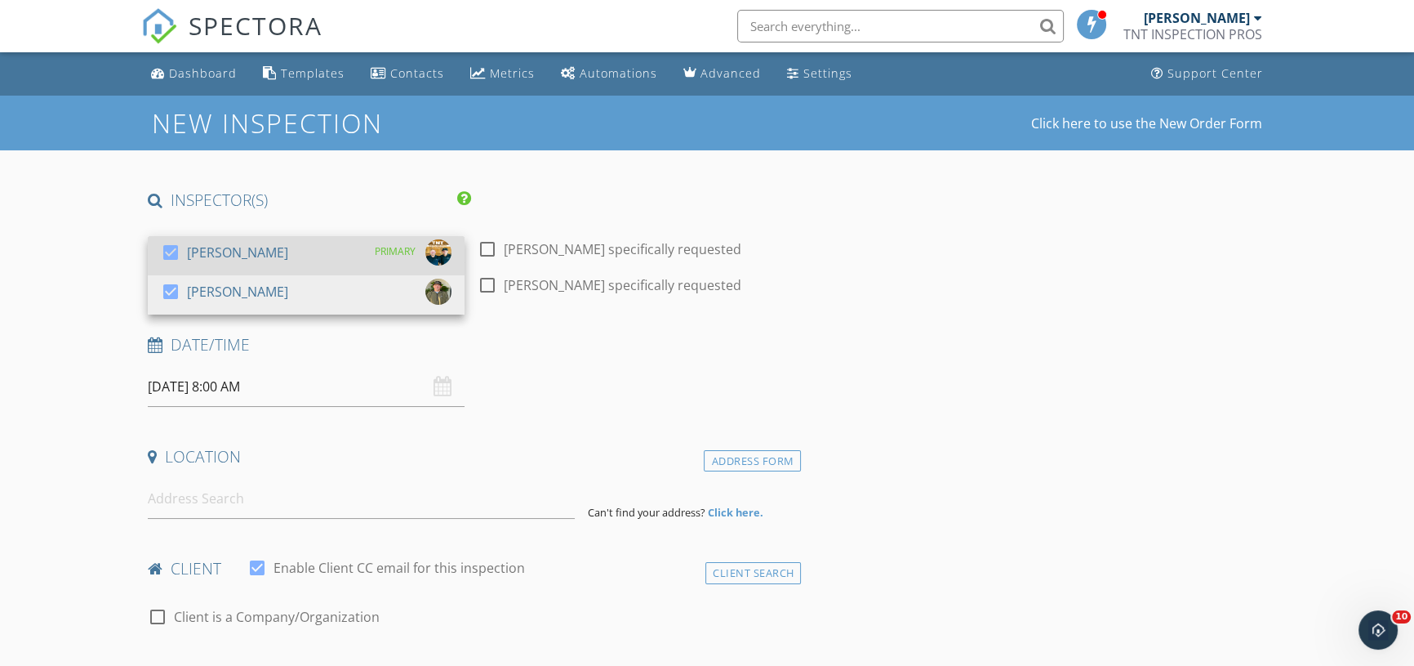
click at [217, 260] on div "[PERSON_NAME]" at bounding box center [237, 252] width 101 height 26
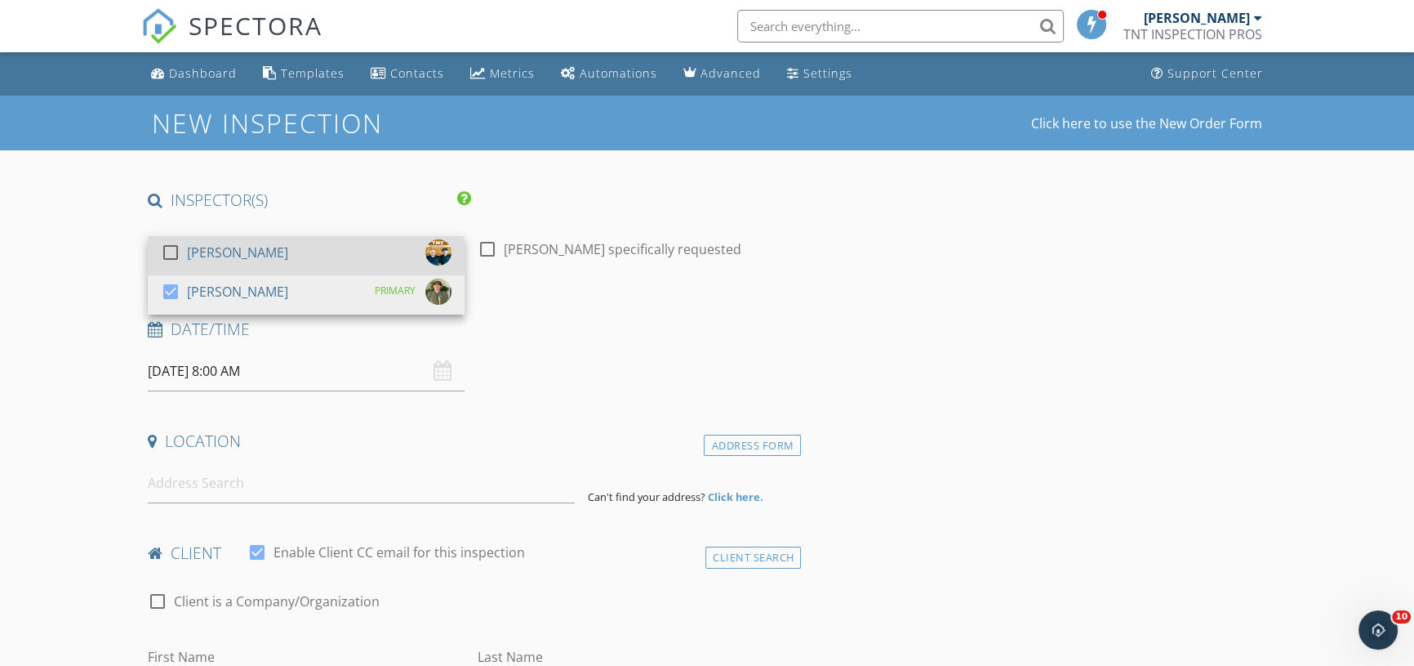
click at [217, 260] on div "[PERSON_NAME]" at bounding box center [237, 252] width 101 height 26
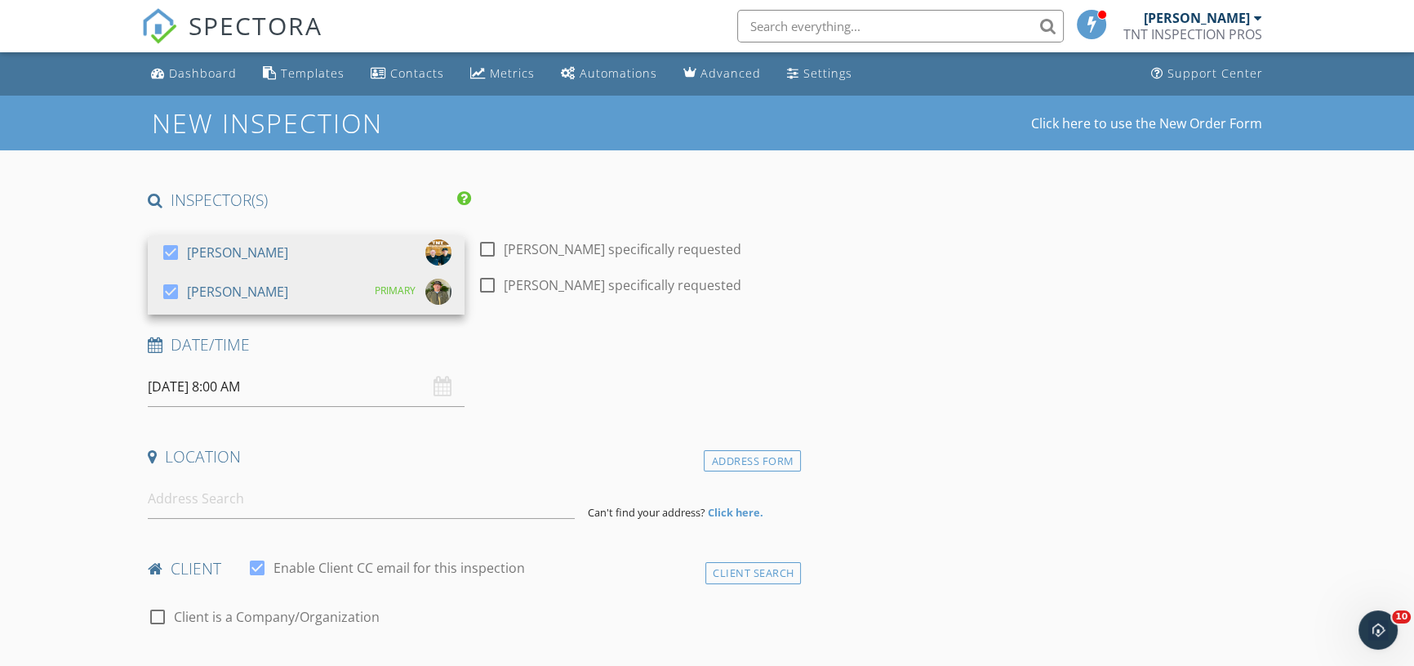
click at [217, 393] on input "10/08/2025 8:00 AM" at bounding box center [306, 387] width 317 height 40
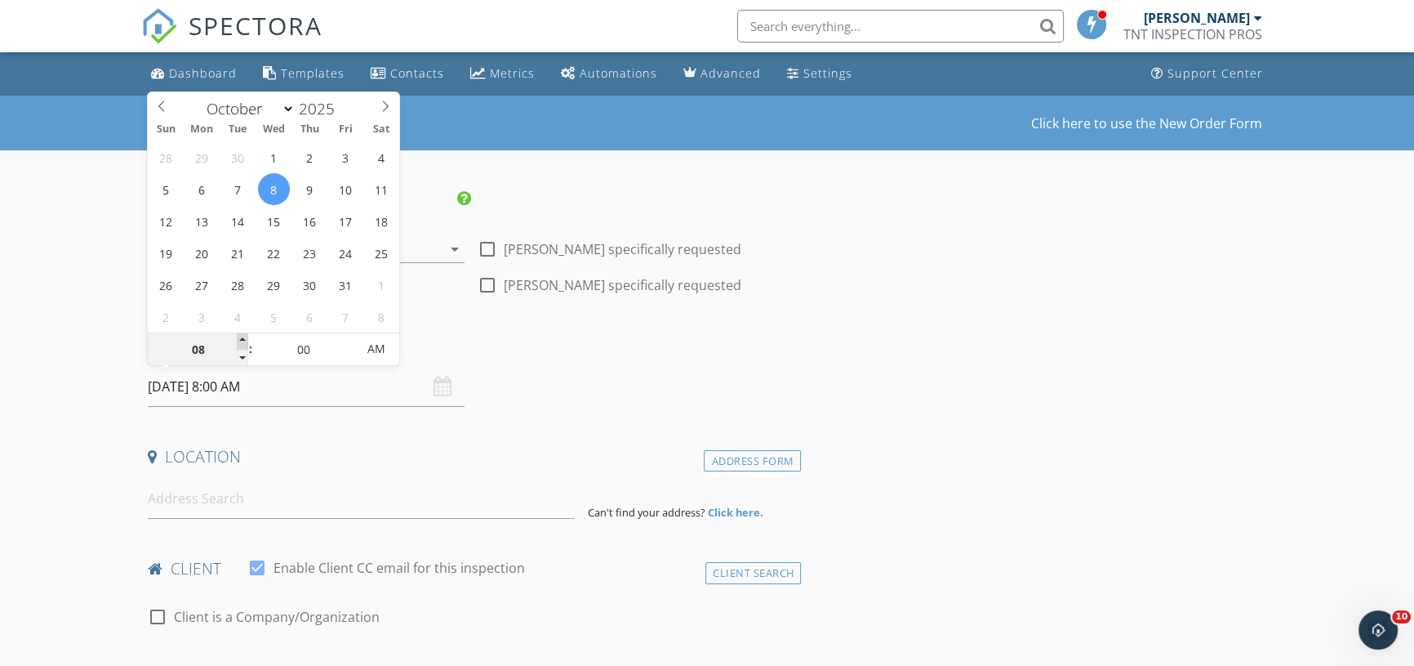
type input "09"
type input "10/08/2025 9:00 AM"
click at [238, 341] on span at bounding box center [242, 341] width 11 height 16
type input "10"
type input "10/08/2025 10:00 AM"
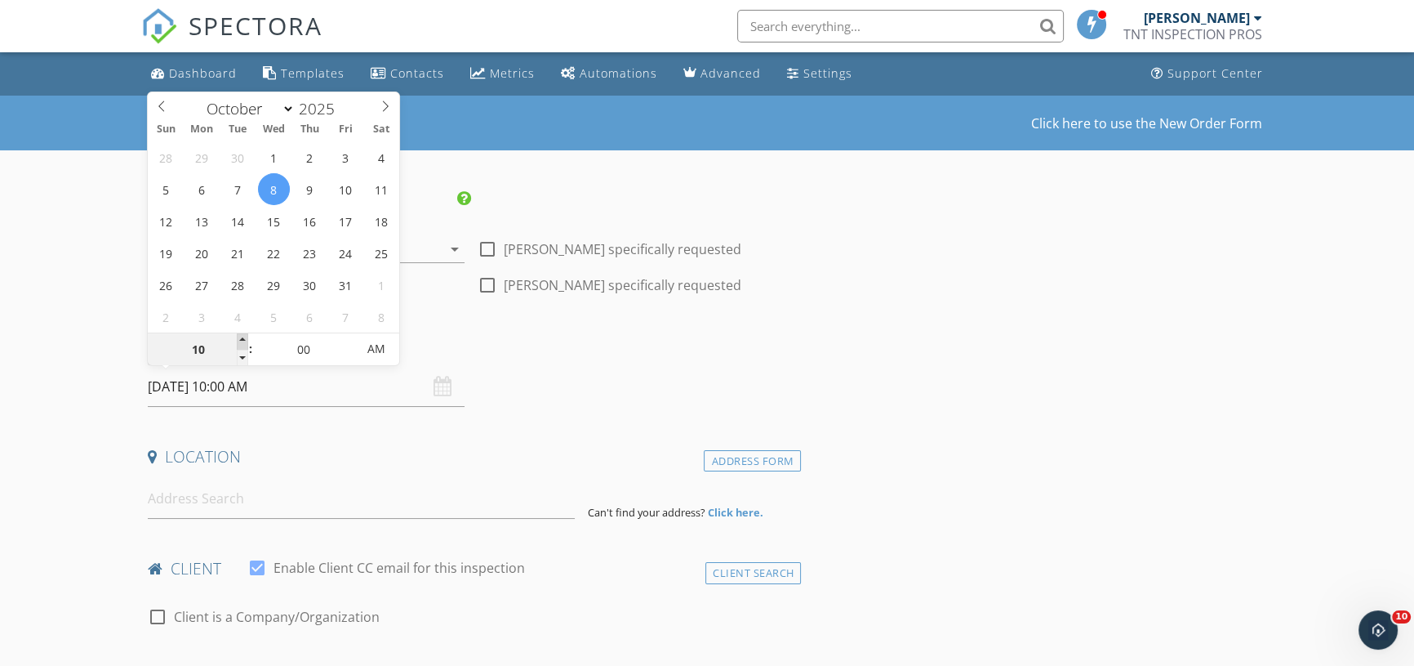
click at [238, 341] on span at bounding box center [242, 341] width 11 height 16
type input "11"
type input "10/08/2025 11:00 AM"
click at [238, 341] on span at bounding box center [242, 341] width 11 height 16
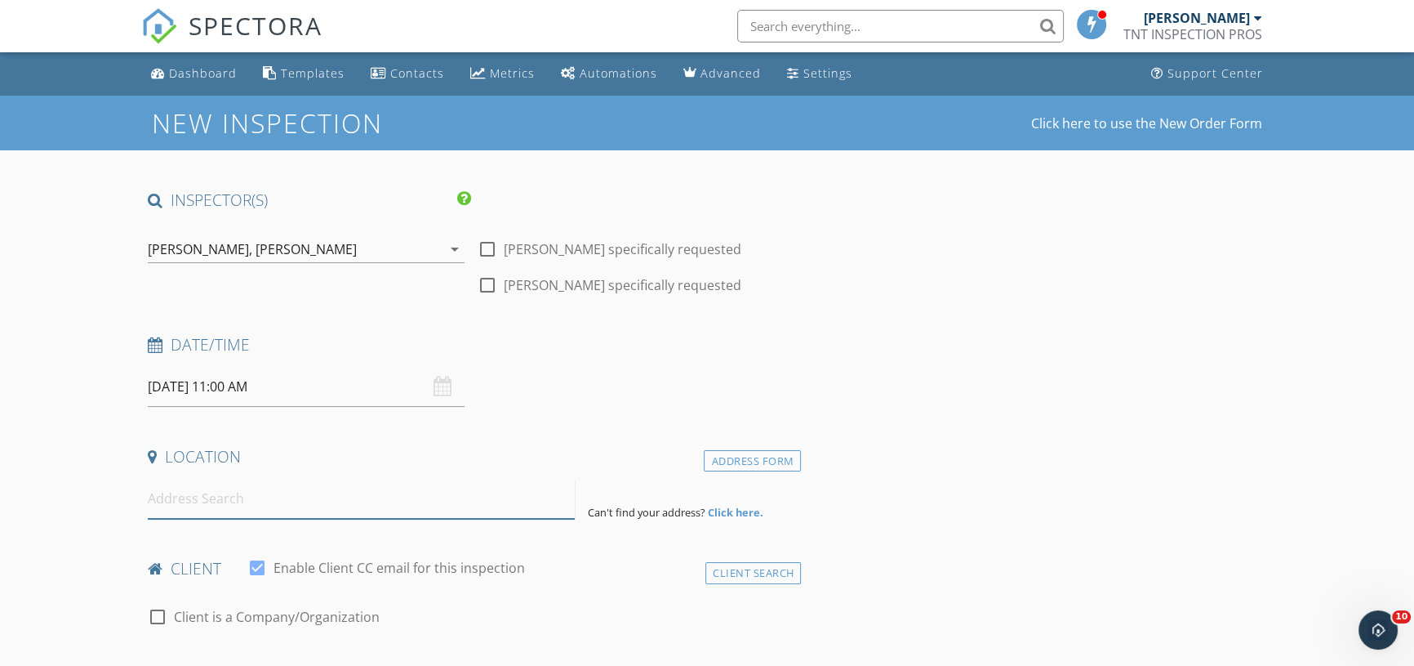
click at [207, 501] on input at bounding box center [361, 499] width 427 height 40
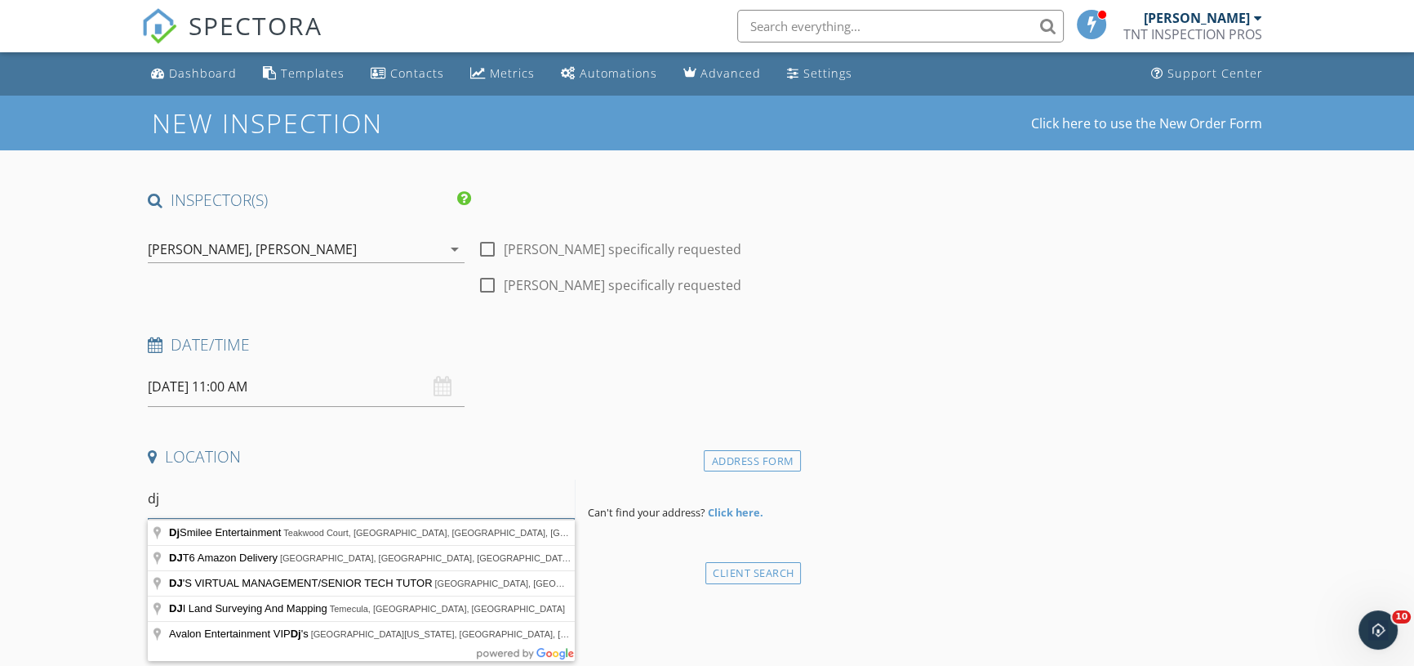
type input "d"
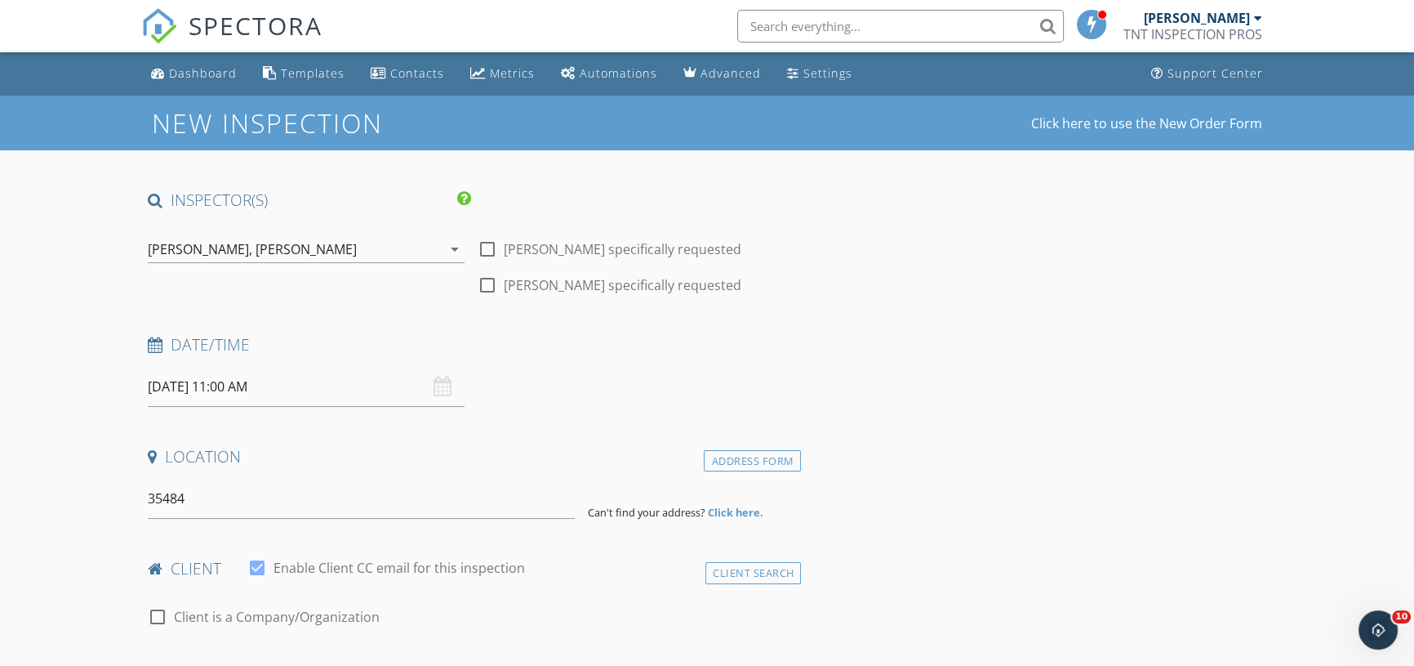
type input "35484 Country Park Drive, Wildomar, CA, USA"
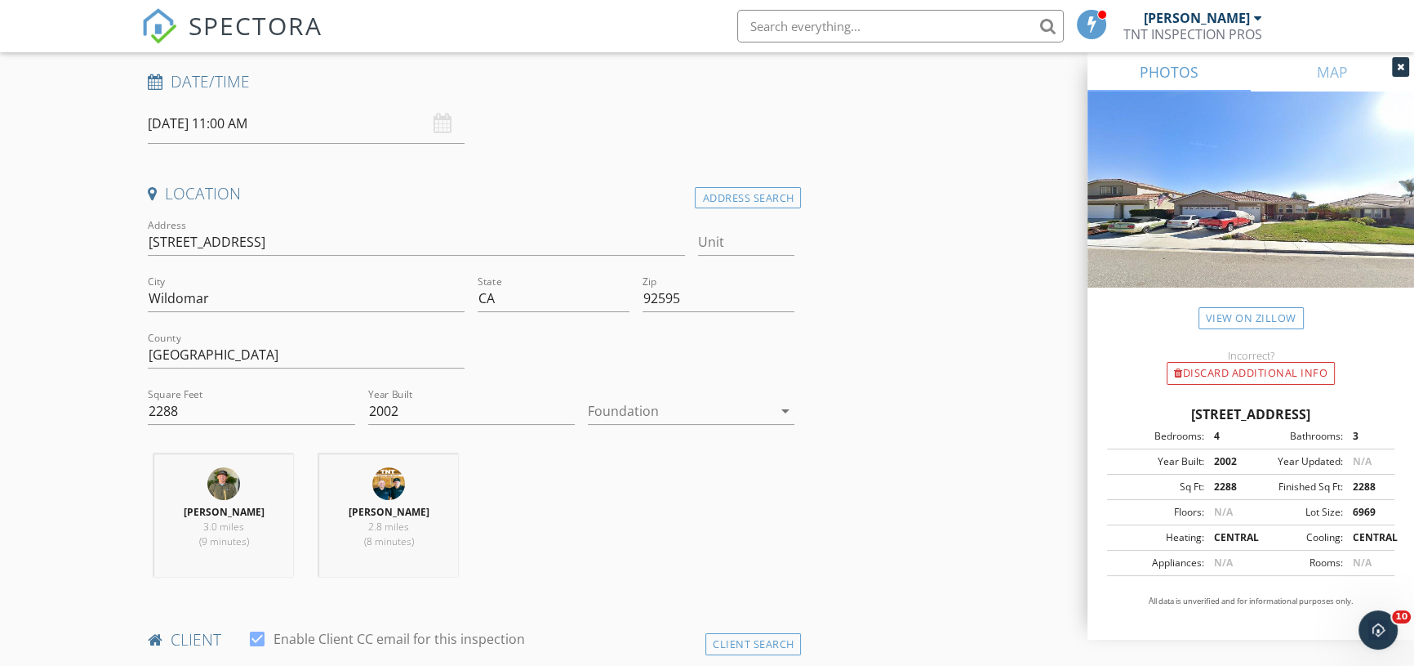
scroll to position [519, 0]
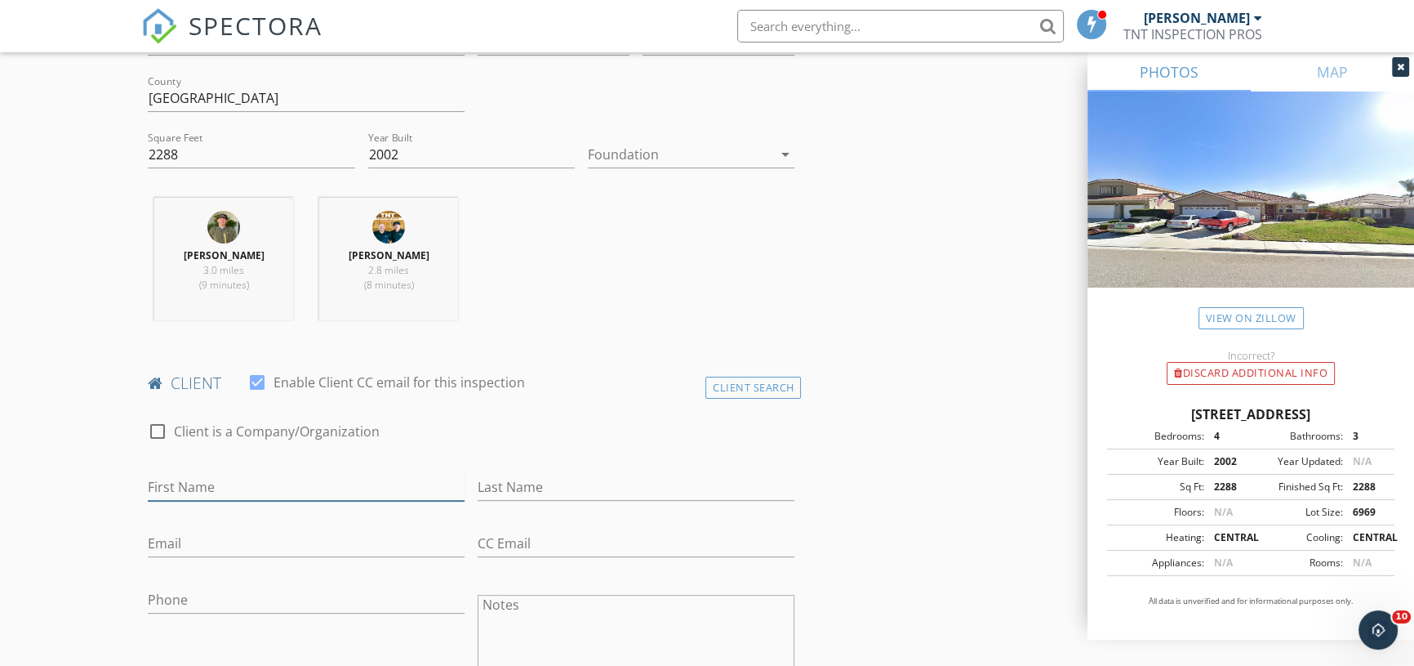
click at [270, 490] on input "First Name" at bounding box center [306, 487] width 317 height 27
type input "Denise"
type input "Ross"
click at [213, 551] on input "Email" at bounding box center [306, 543] width 317 height 27
type input "deniseross888@gmail.com"
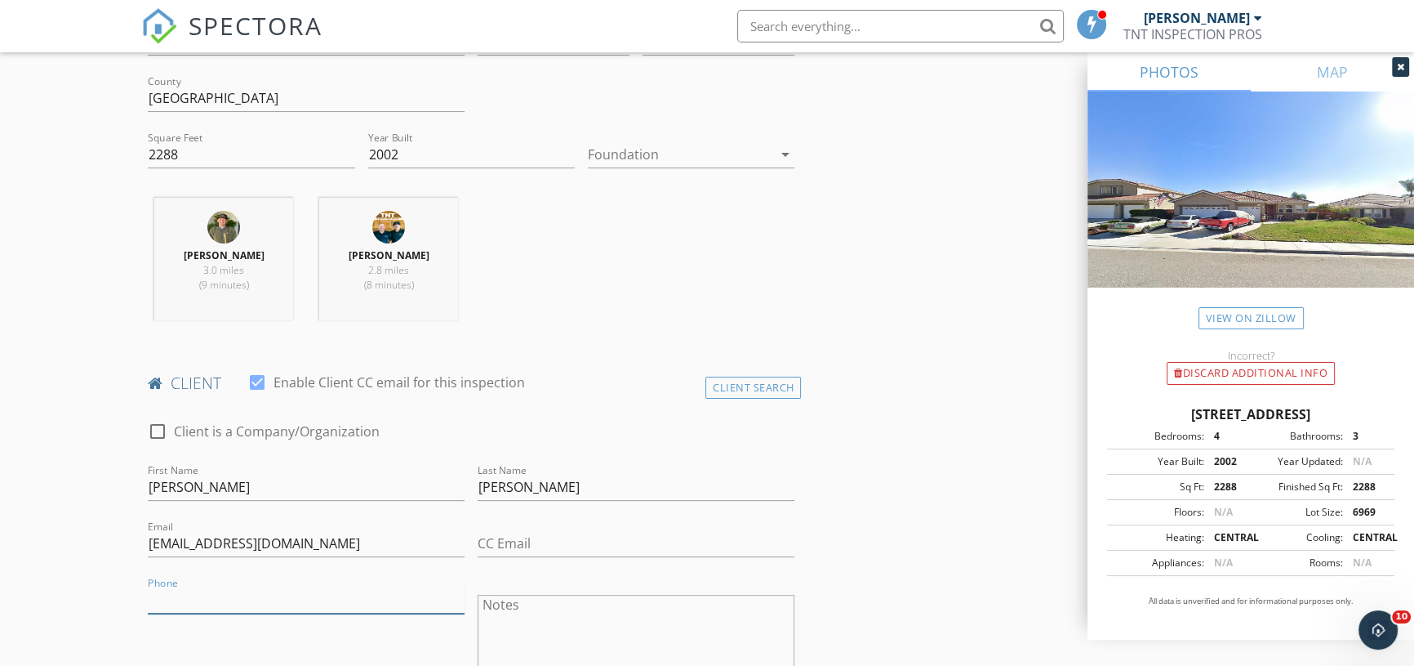
click at [193, 601] on input "Phone" at bounding box center [306, 599] width 317 height 27
type input "949-697-8508"
click at [515, 545] on input "CC Email" at bounding box center [636, 543] width 317 height 27
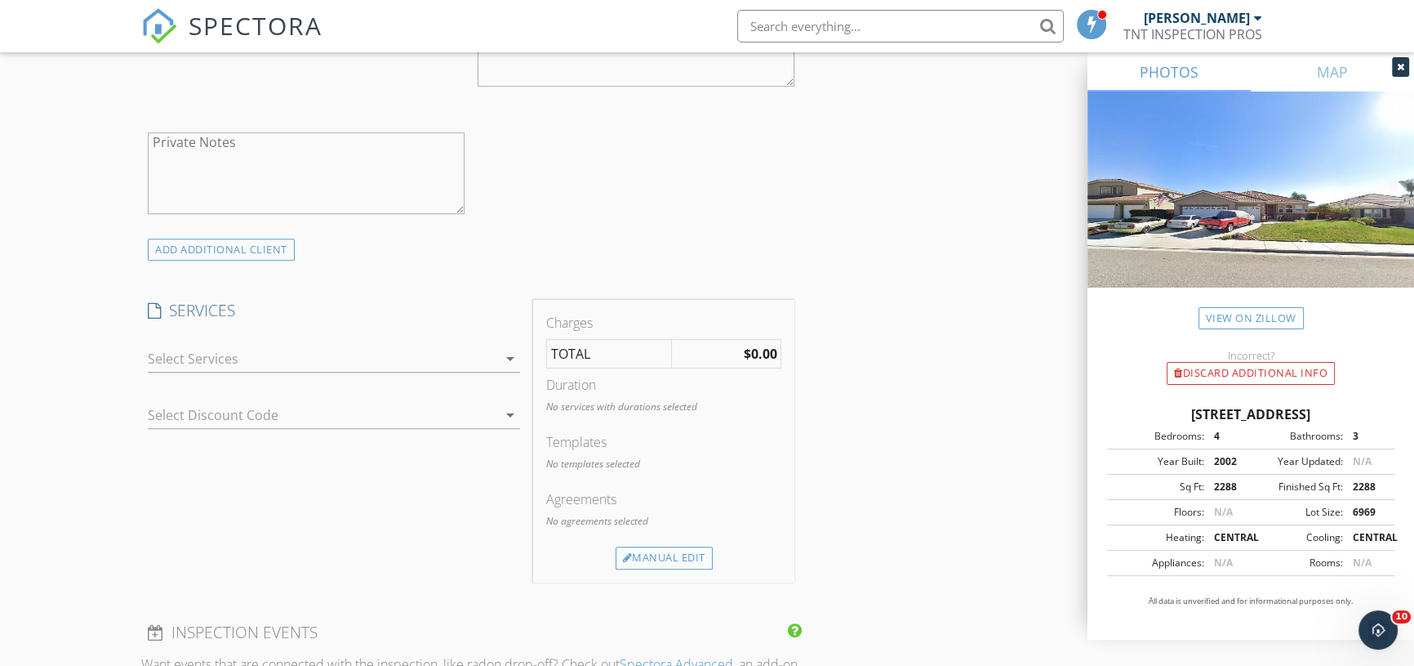
type input "lewsmith3322@gmail.com"
click at [479, 350] on div at bounding box center [322, 358] width 349 height 26
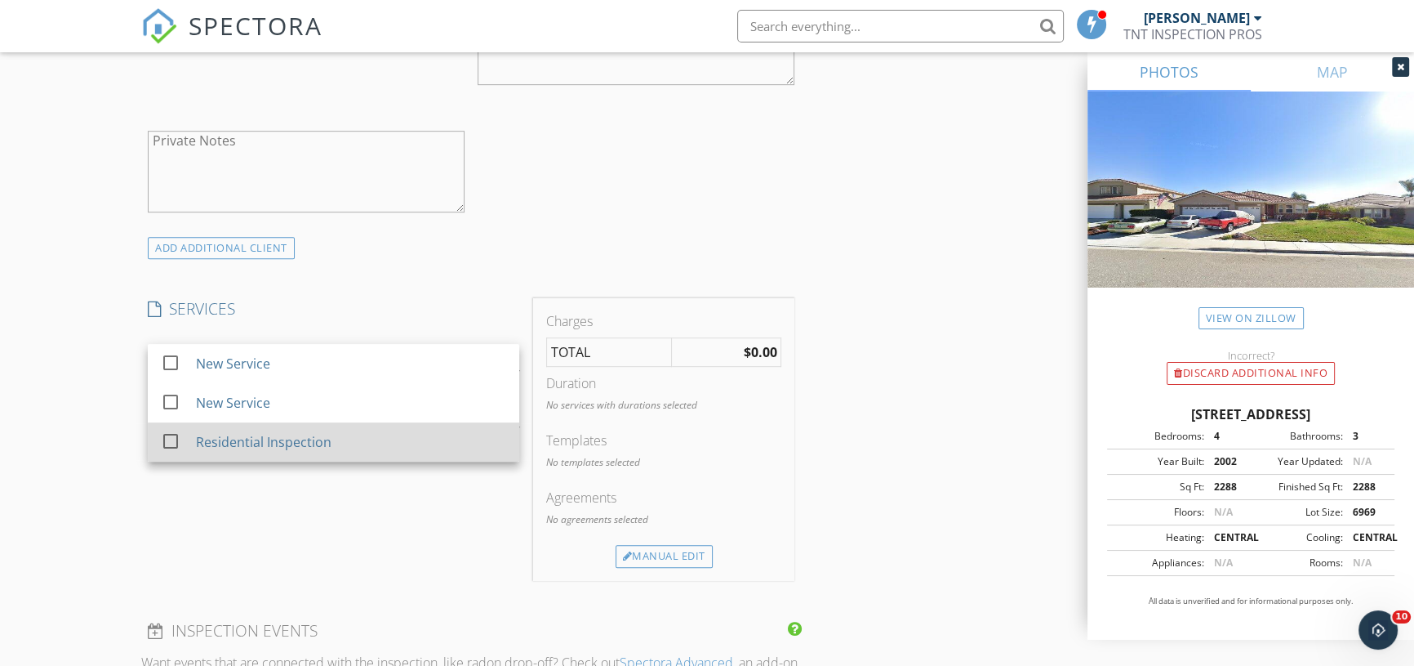
click at [435, 430] on div "Residential Inspection" at bounding box center [351, 441] width 310 height 33
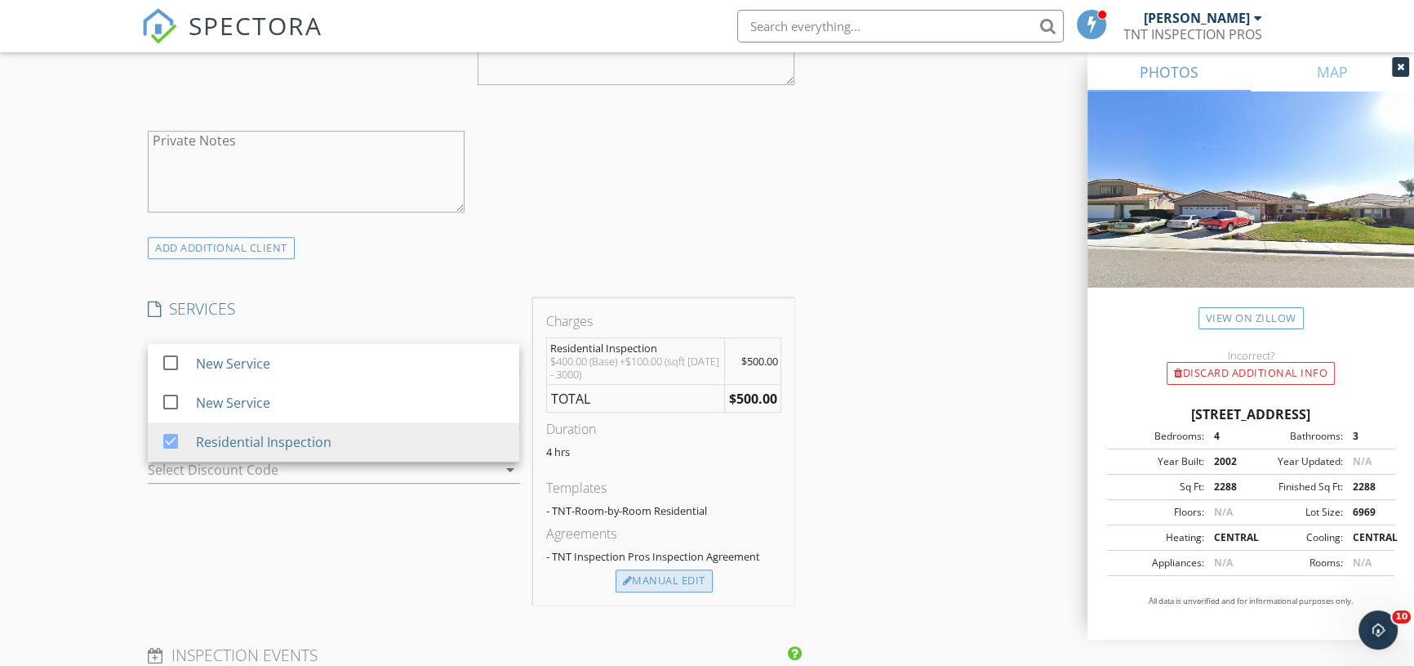
click at [682, 585] on div "Manual Edit" at bounding box center [664, 580] width 97 height 23
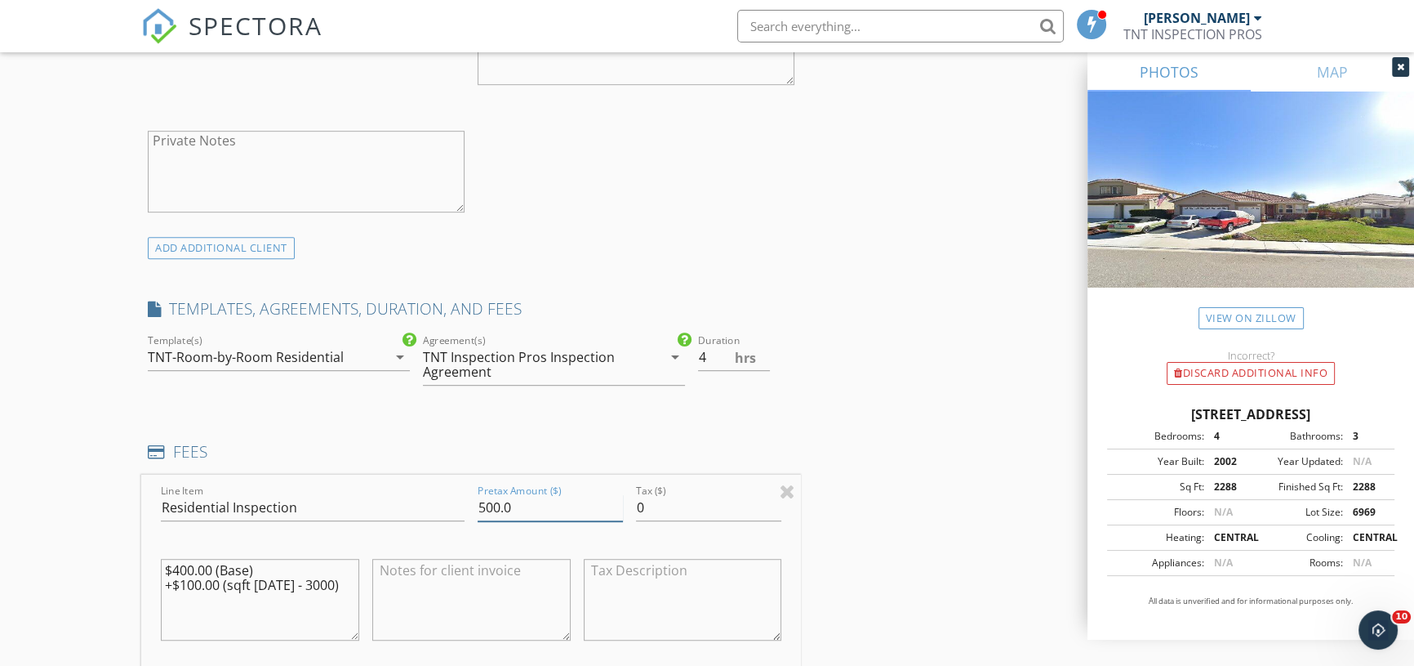
drag, startPoint x: 572, startPoint y: 514, endPoint x: 396, endPoint y: 462, distance: 183.0
click at [412, 506] on div "Line Item Residential Inspection Pretax Amount ($) 500.0 Tax ($) 0 $400.00 (Bas…" at bounding box center [471, 572] width 660 height 197
type input "450.00"
click at [761, 365] on input "4" at bounding box center [734, 357] width 73 height 27
click at [764, 358] on input "3.5" at bounding box center [734, 357] width 73 height 27
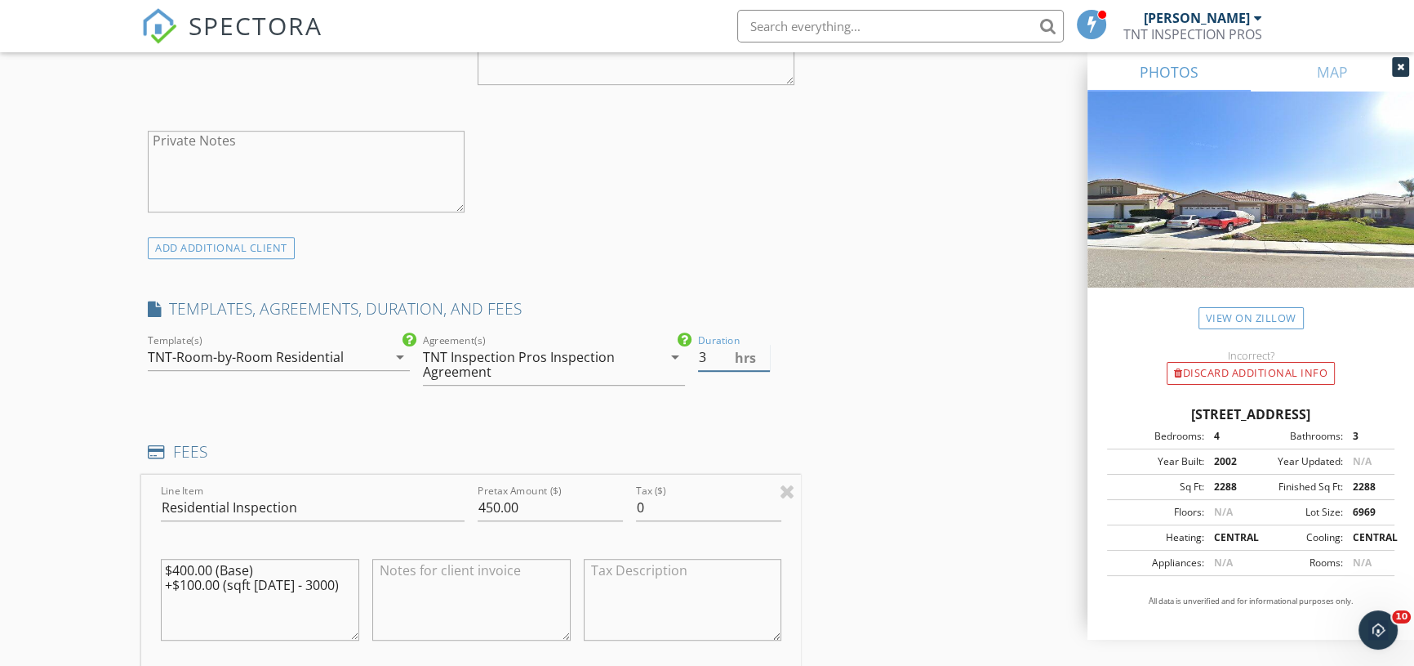
type input "3"
click at [764, 358] on input "3" at bounding box center [734, 357] width 73 height 27
drag, startPoint x: 333, startPoint y: 579, endPoint x: 82, endPoint y: 548, distance: 253.4
click at [82, 548] on div "New Inspection Click here to use the New Order Form INSPECTOR(S) check_box Chri…" at bounding box center [707, 494] width 1414 height 3019
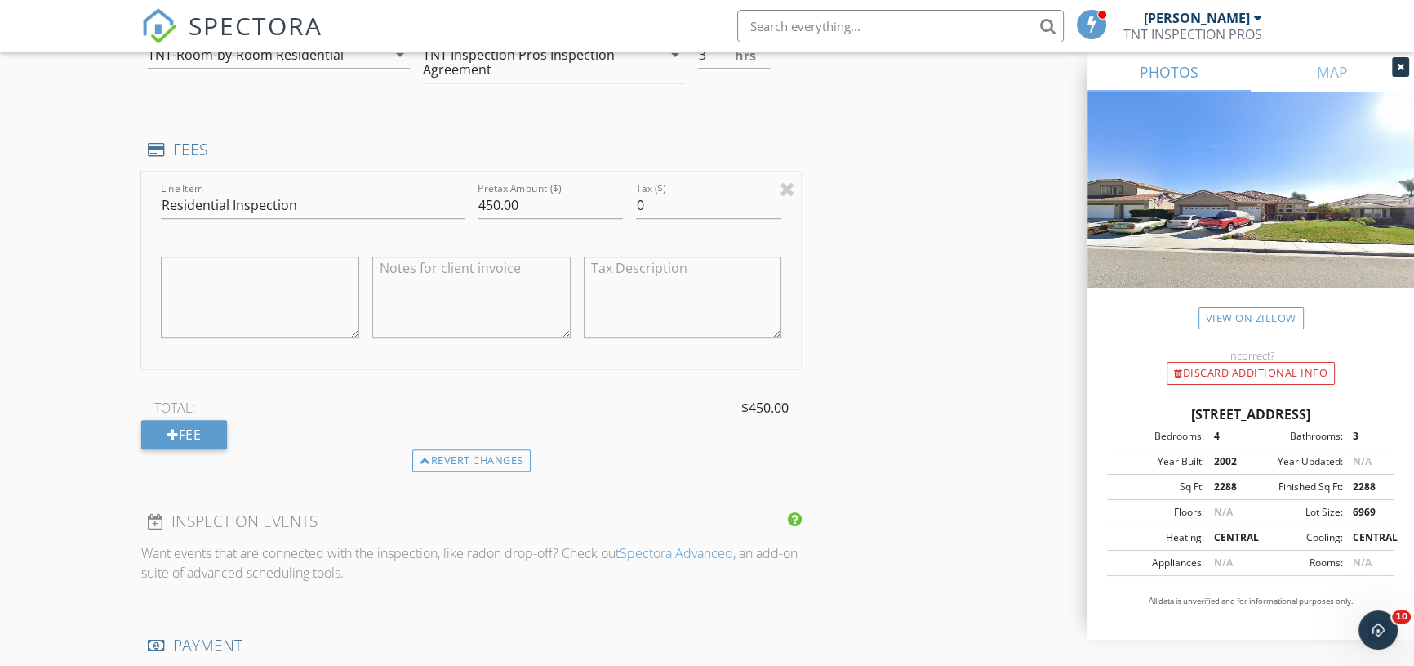
scroll to position [1556, 0]
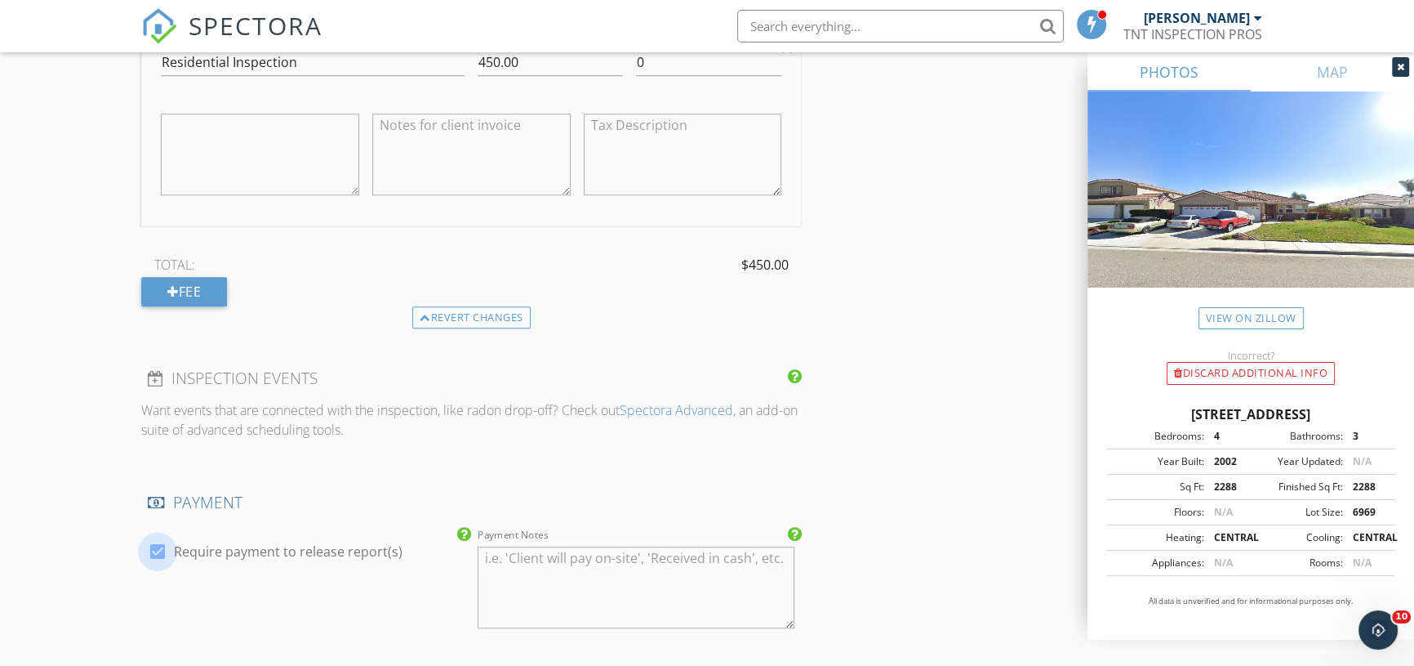
click at [163, 547] on div at bounding box center [158, 551] width 28 height 28
checkbox input "false"
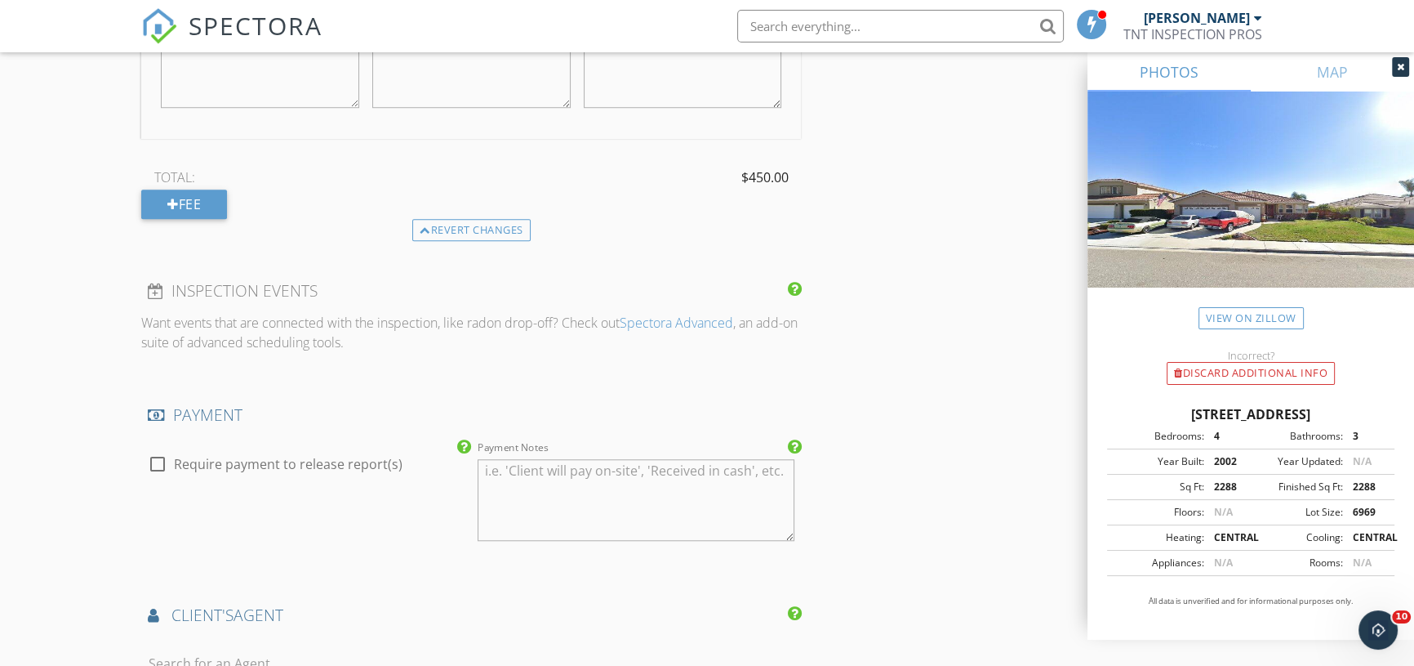
scroll to position [1927, 0]
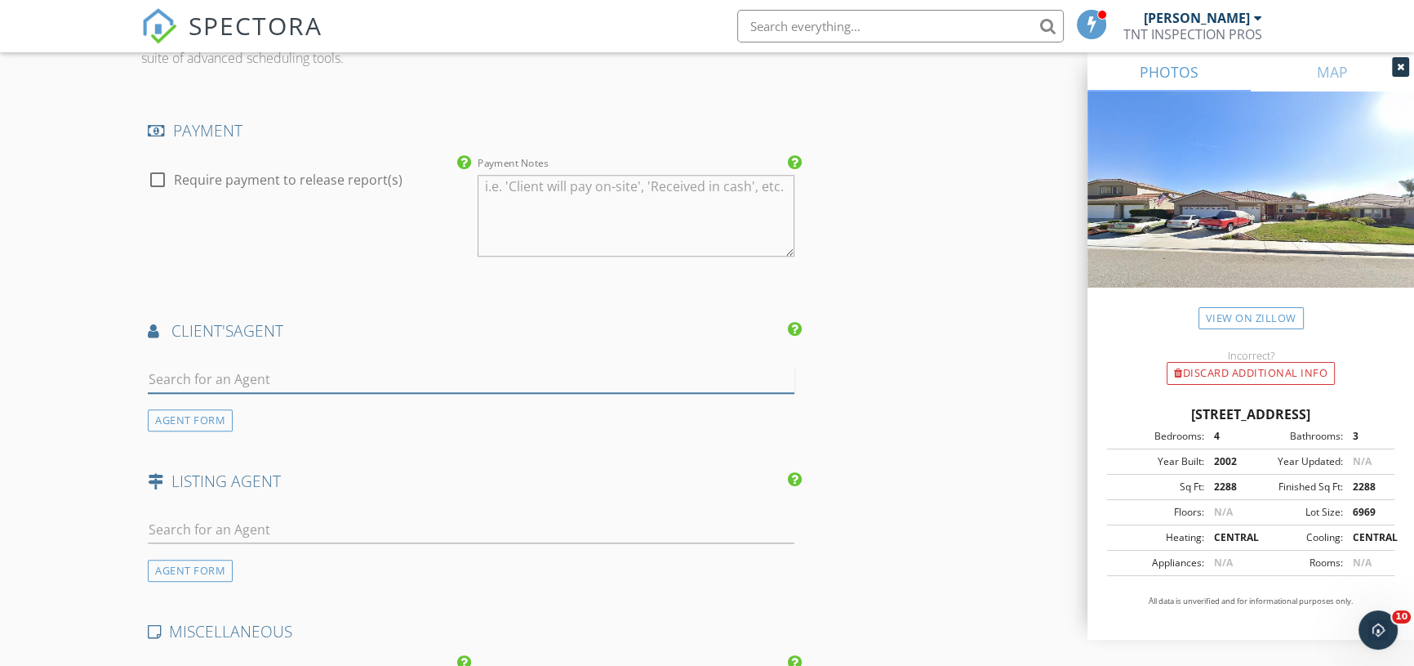
click at [220, 381] on input "text" at bounding box center [471, 379] width 647 height 27
click at [242, 382] on input "dea" at bounding box center [471, 379] width 647 height 27
type input "d"
type input "p"
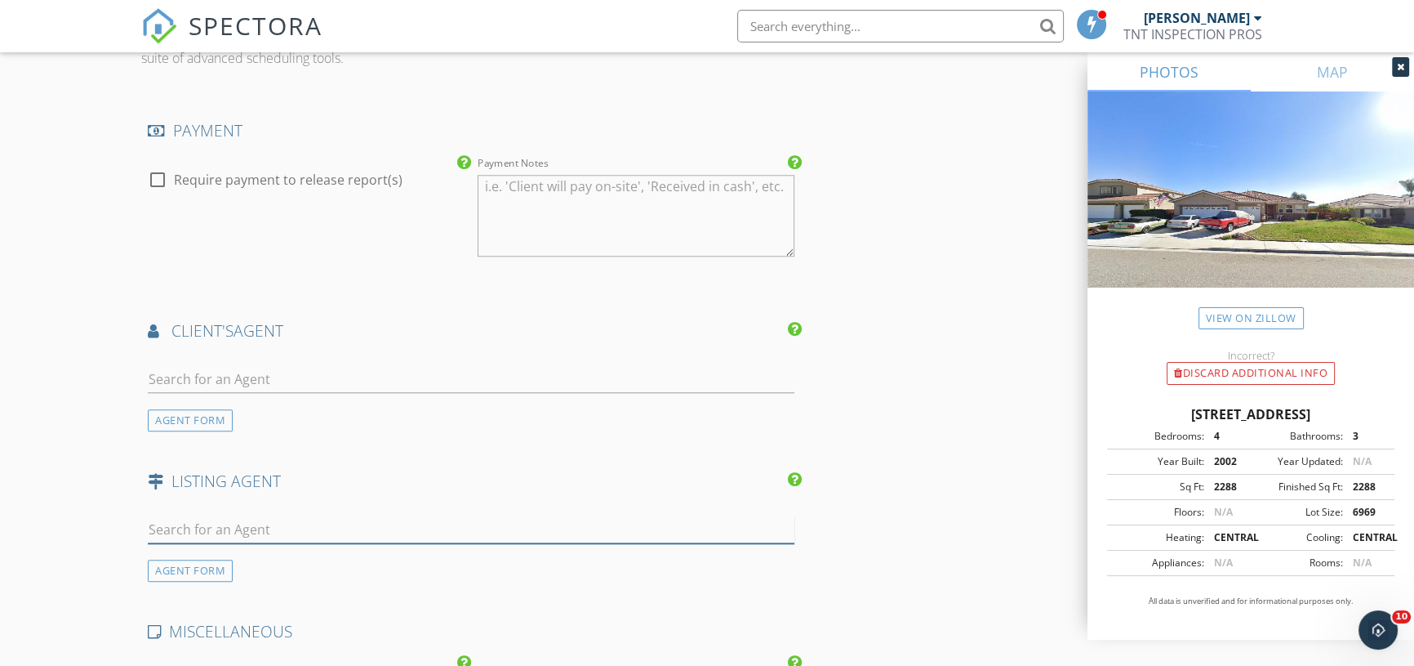
click at [203, 529] on input "text" at bounding box center [471, 529] width 647 height 27
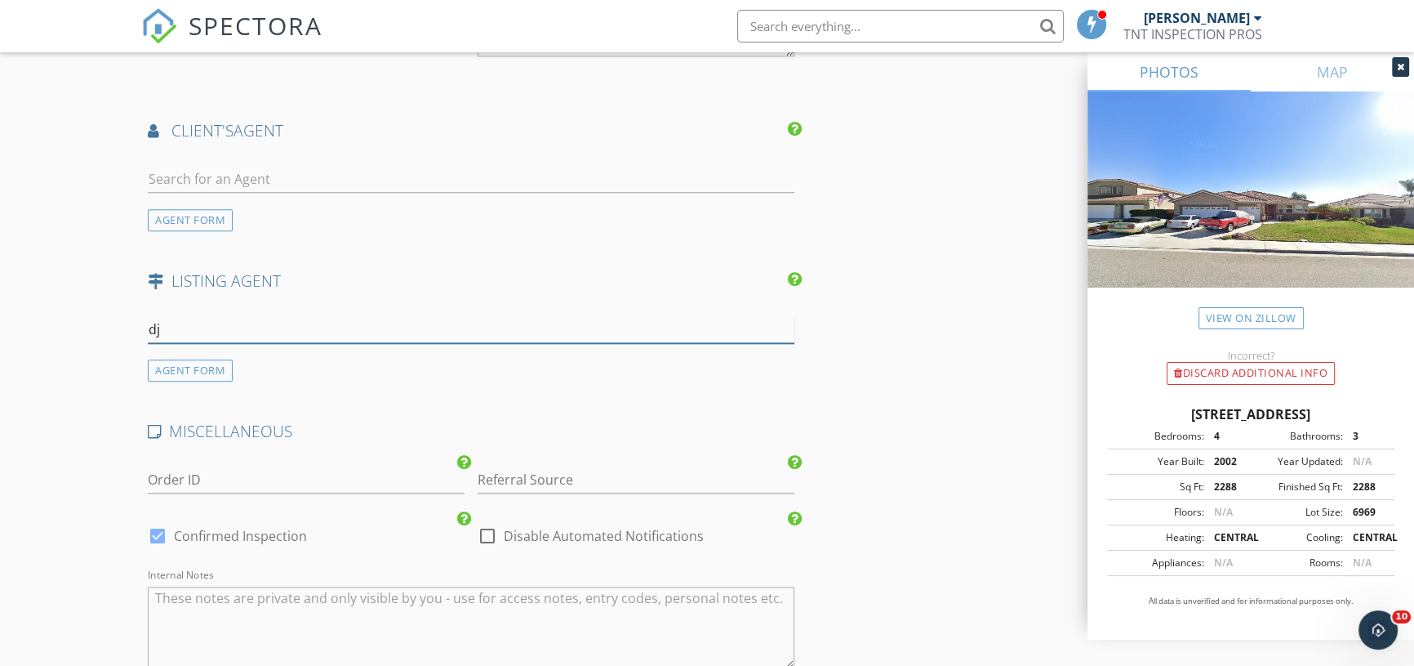
scroll to position [2149, 0]
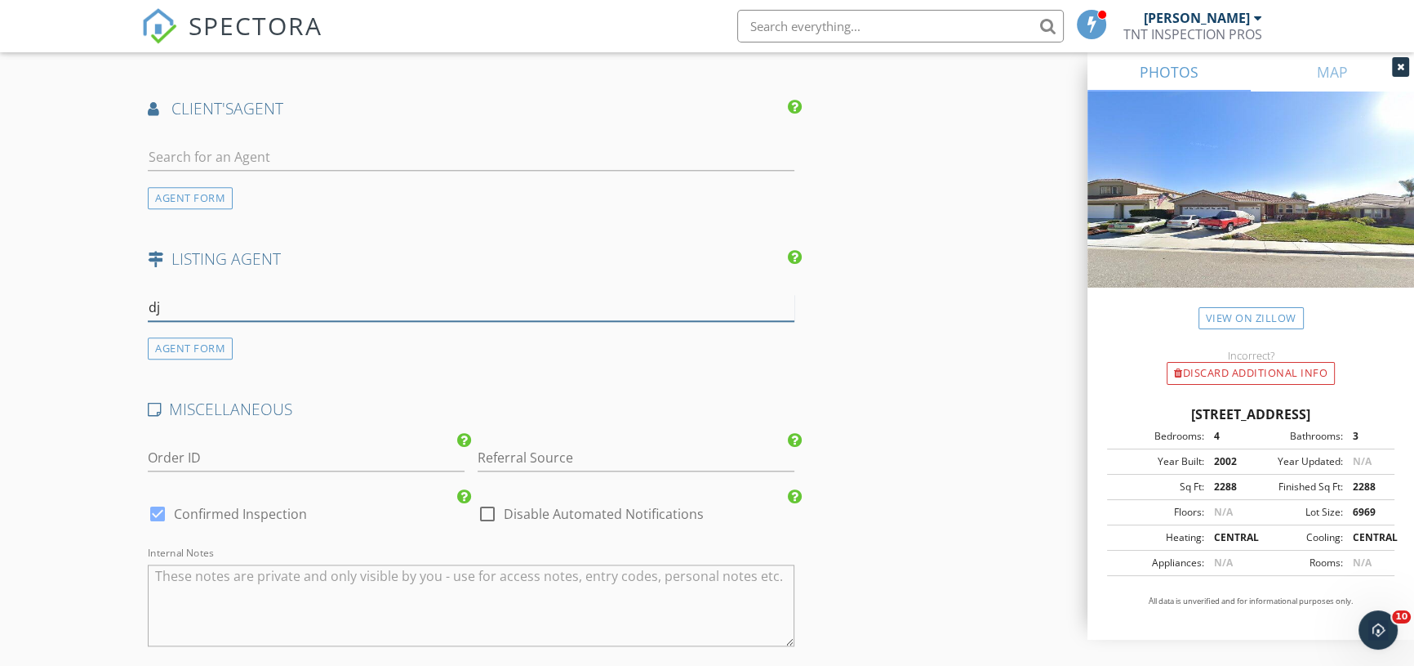
type input "d"
click at [194, 198] on div "AGENT FORM" at bounding box center [190, 198] width 85 height 22
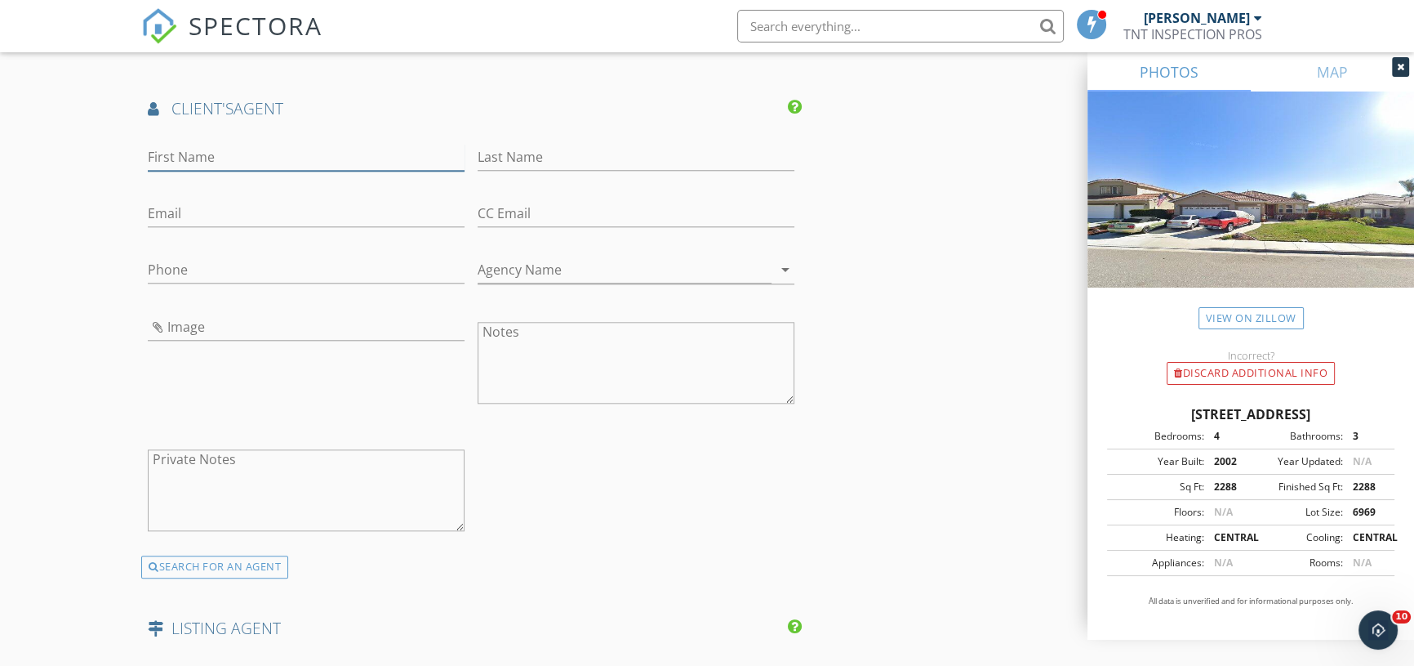
click at [191, 158] on input "First Name" at bounding box center [306, 157] width 317 height 27
type input "DJ"
click at [532, 159] on input "Last Name" at bounding box center [636, 157] width 317 height 27
type input "Potter"
click at [237, 212] on input "Email" at bounding box center [306, 213] width 317 height 27
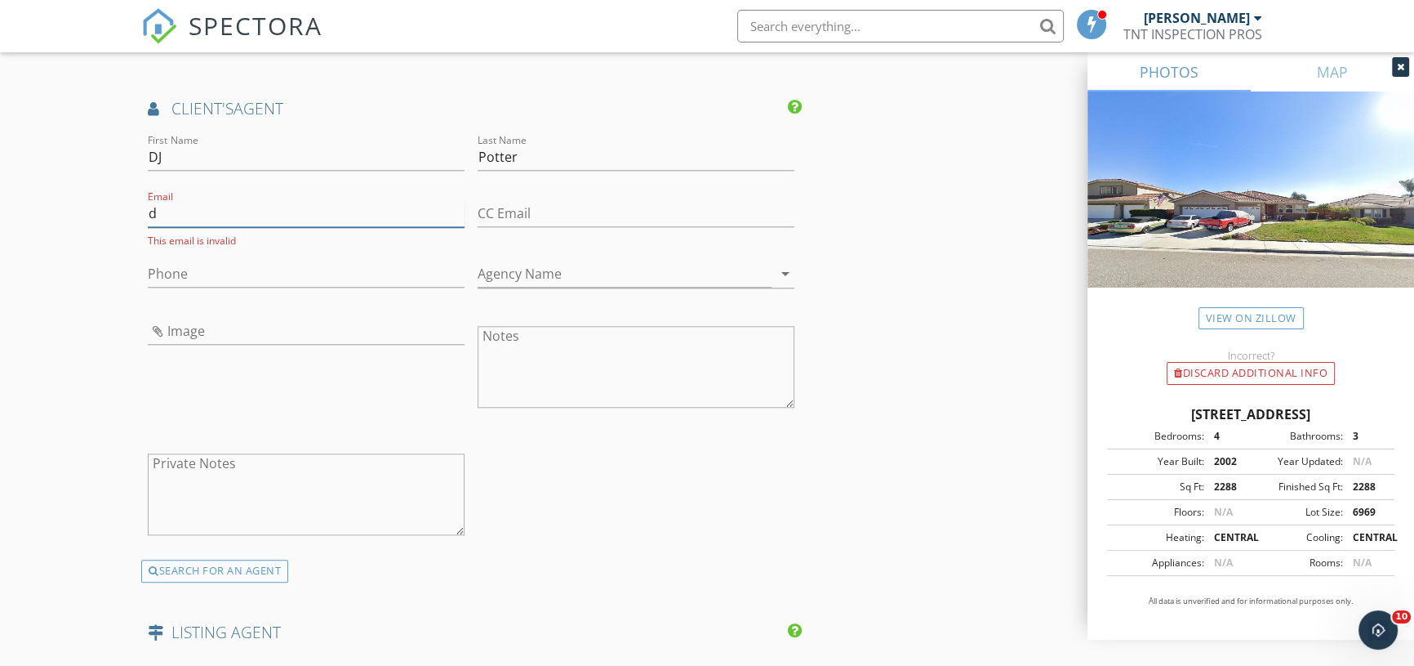
type input "djpotterproperties@gmail.com"
click at [181, 323] on input "Image" at bounding box center [306, 327] width 317 height 27
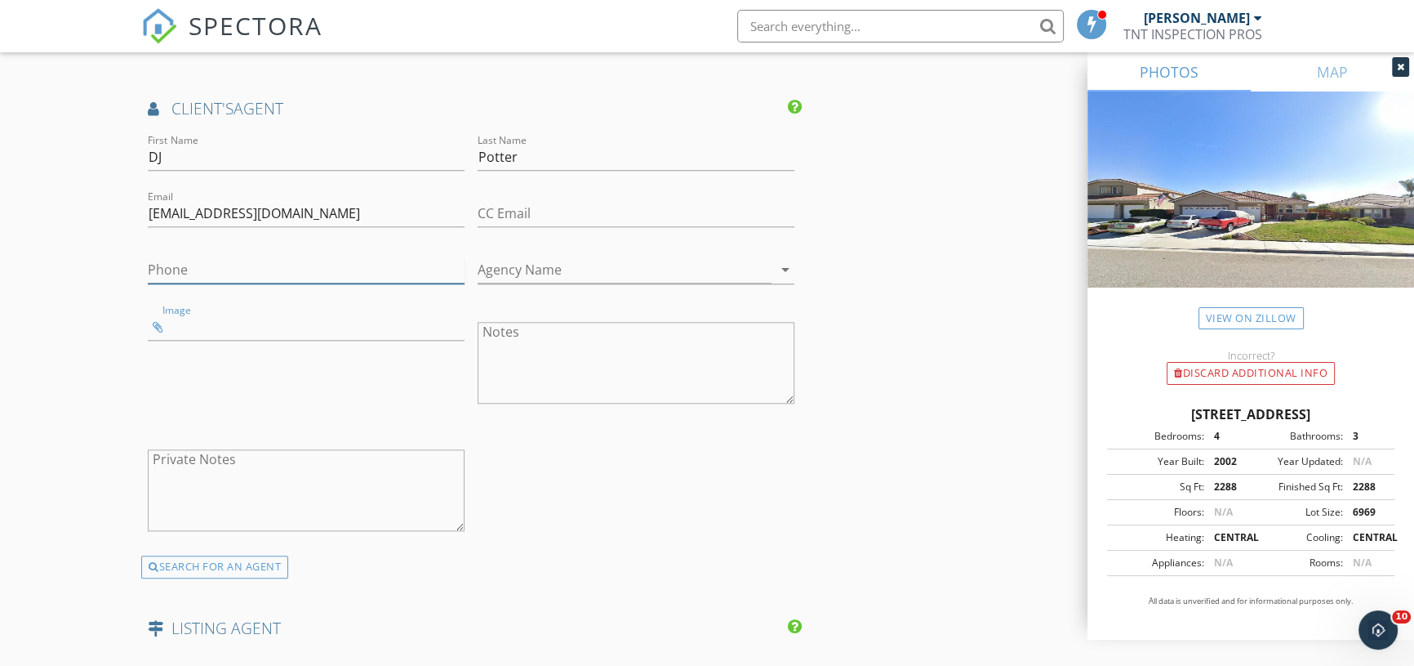
click at [194, 264] on input "Phone" at bounding box center [306, 269] width 317 height 27
type input "951-538-5566"
click at [559, 269] on input "Agency Name" at bounding box center [625, 269] width 294 height 27
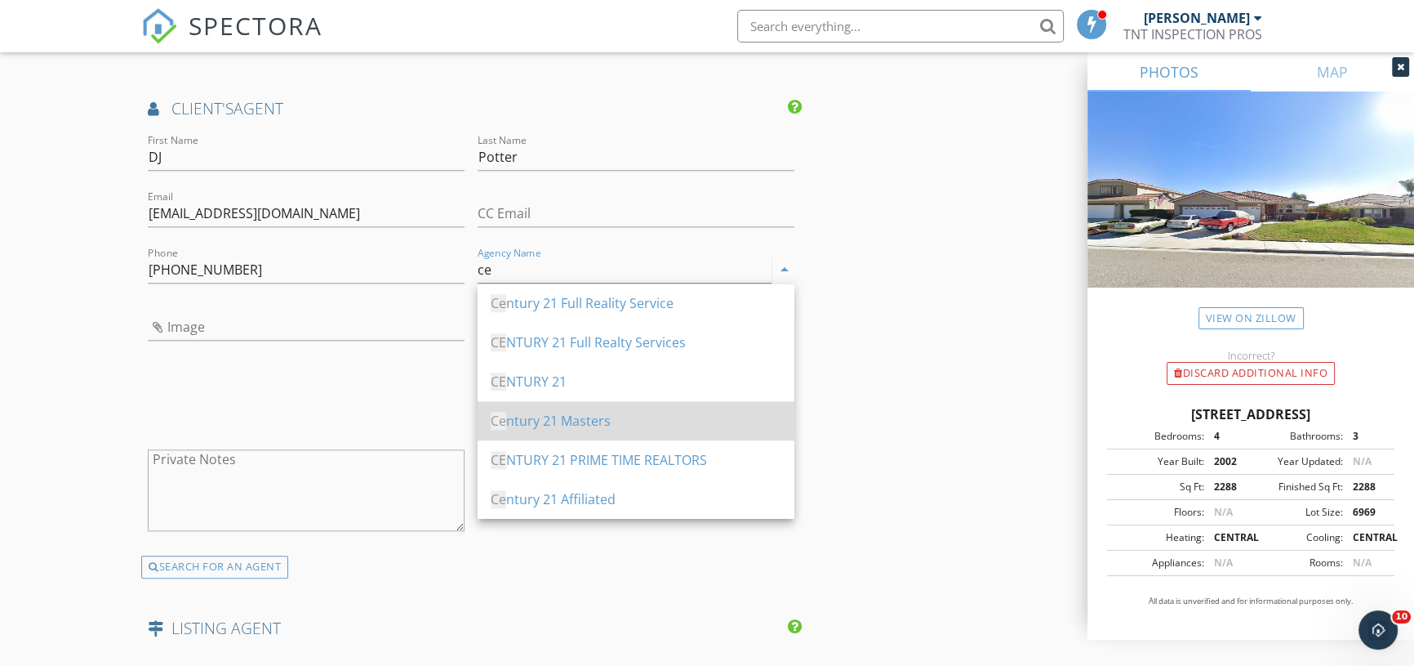
click at [552, 417] on div "Ce ntury 21 Masters" at bounding box center [636, 421] width 291 height 20
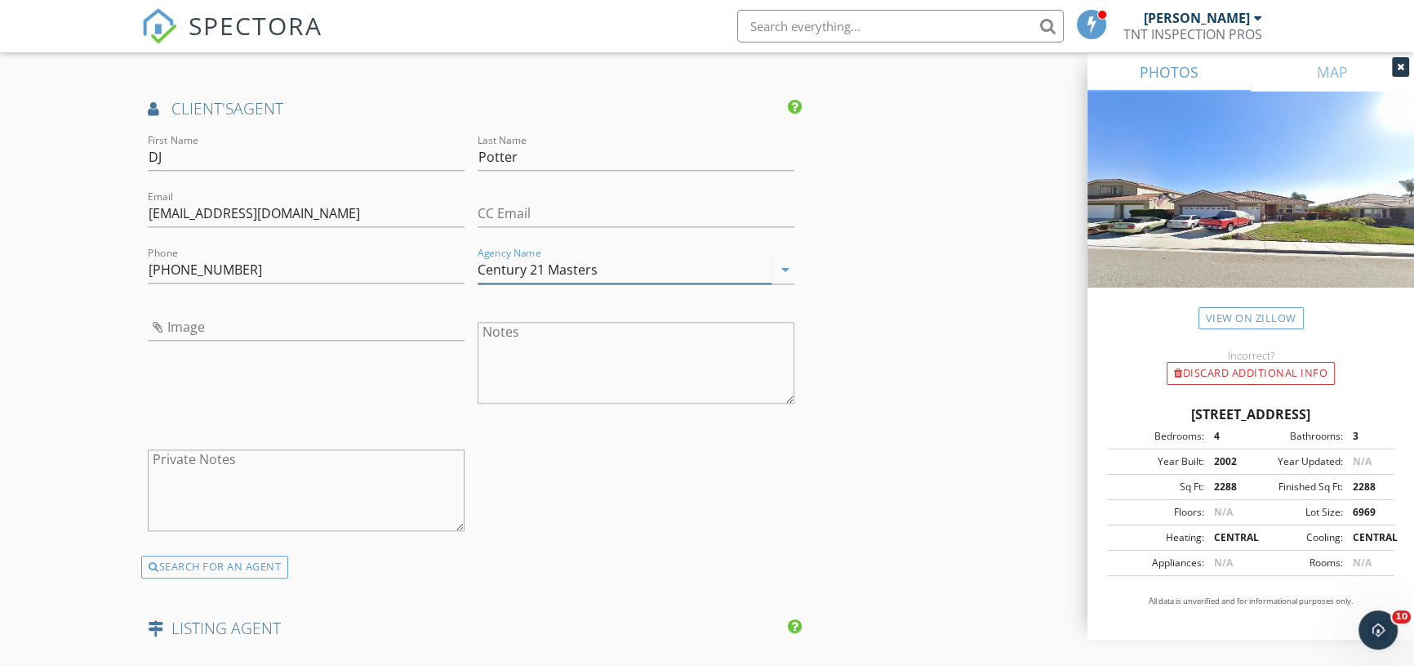
type input "Century 21 Masters"
click at [278, 387] on div "Image" at bounding box center [306, 364] width 330 height 127
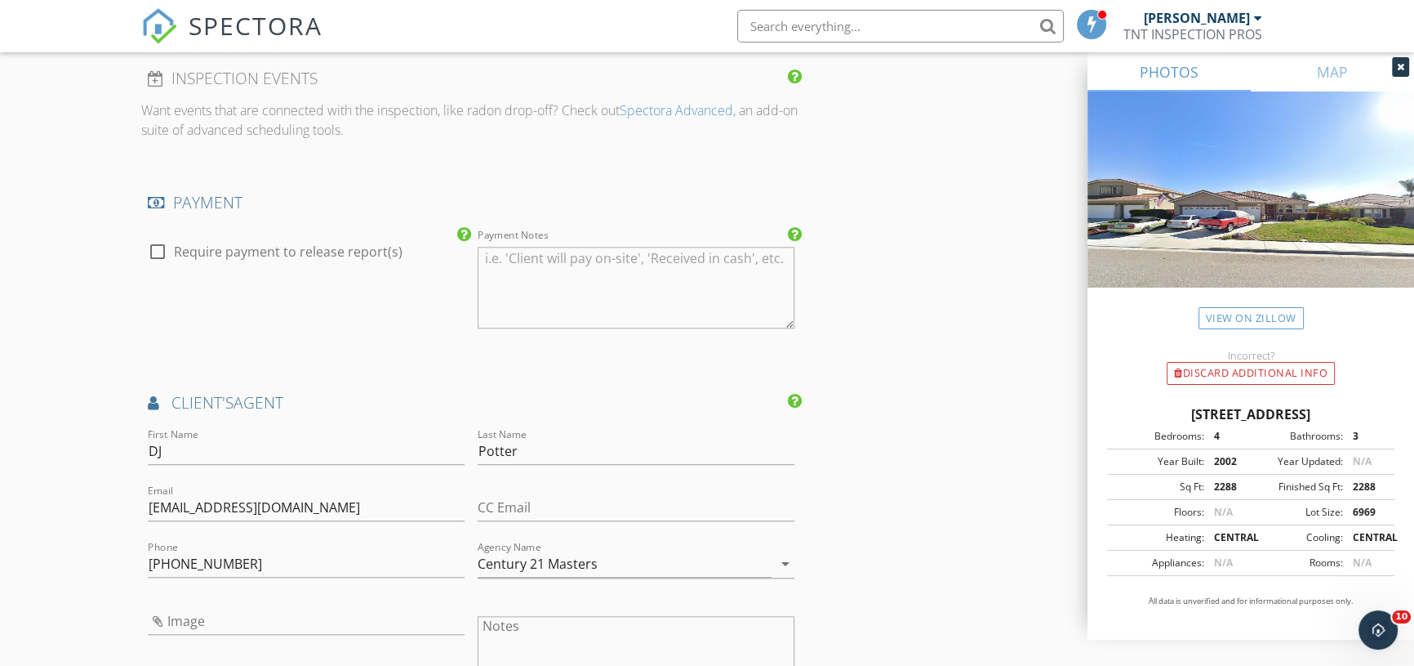
scroll to position [2078, 0]
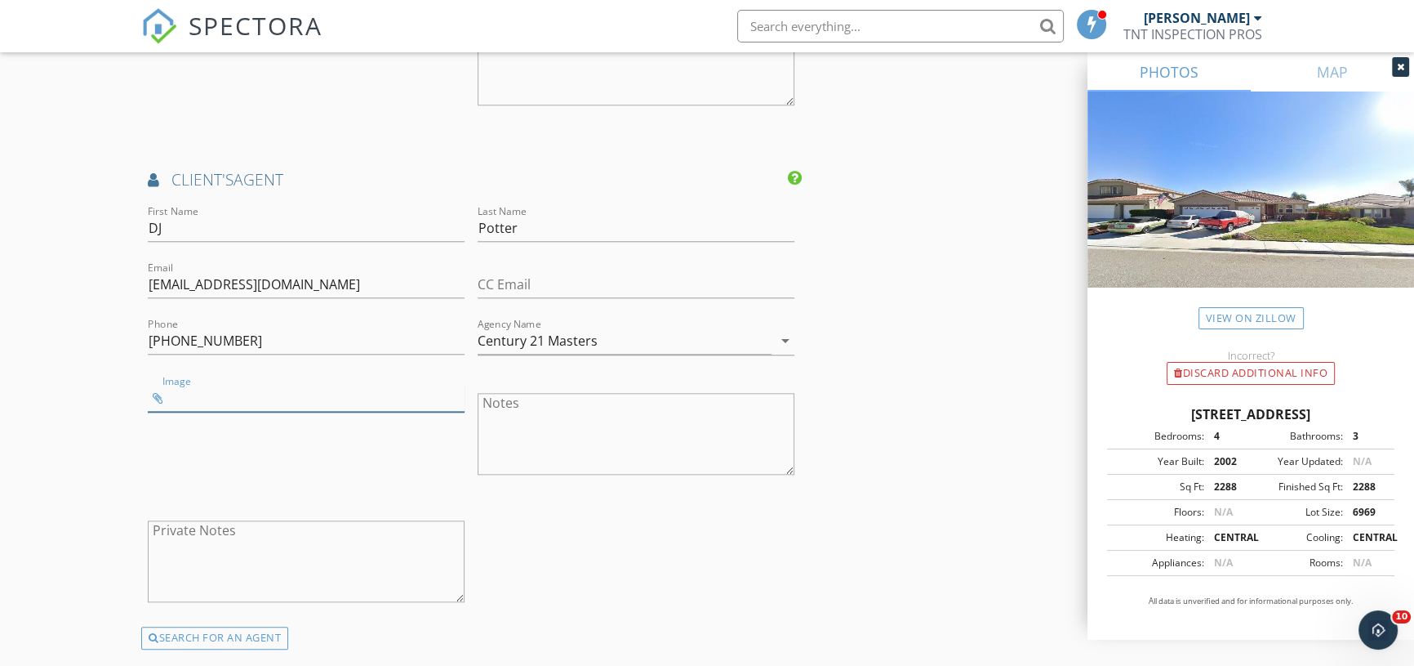
click at [221, 385] on input "Image" at bounding box center [306, 398] width 317 height 27
type input "dj.jpg"
click at [189, 390] on input "dj.jpg" at bounding box center [306, 398] width 317 height 27
type input "dj.jpg"
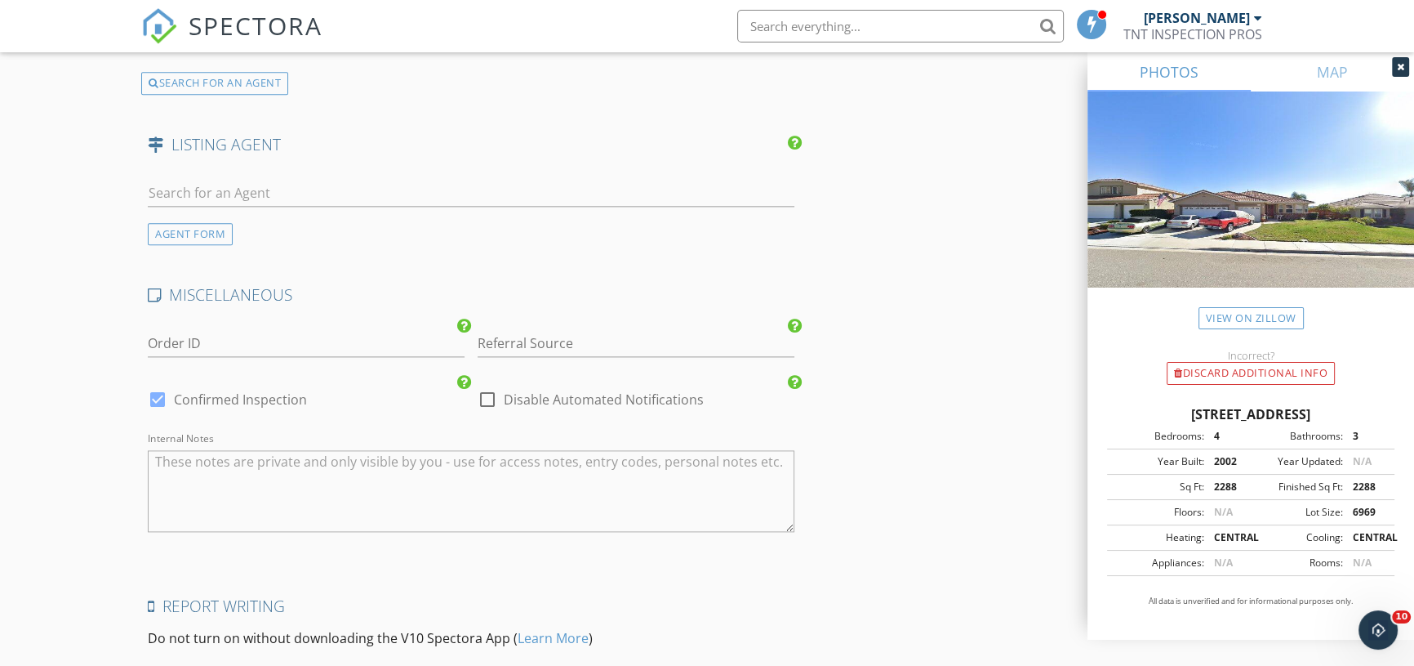
scroll to position [2815, 0]
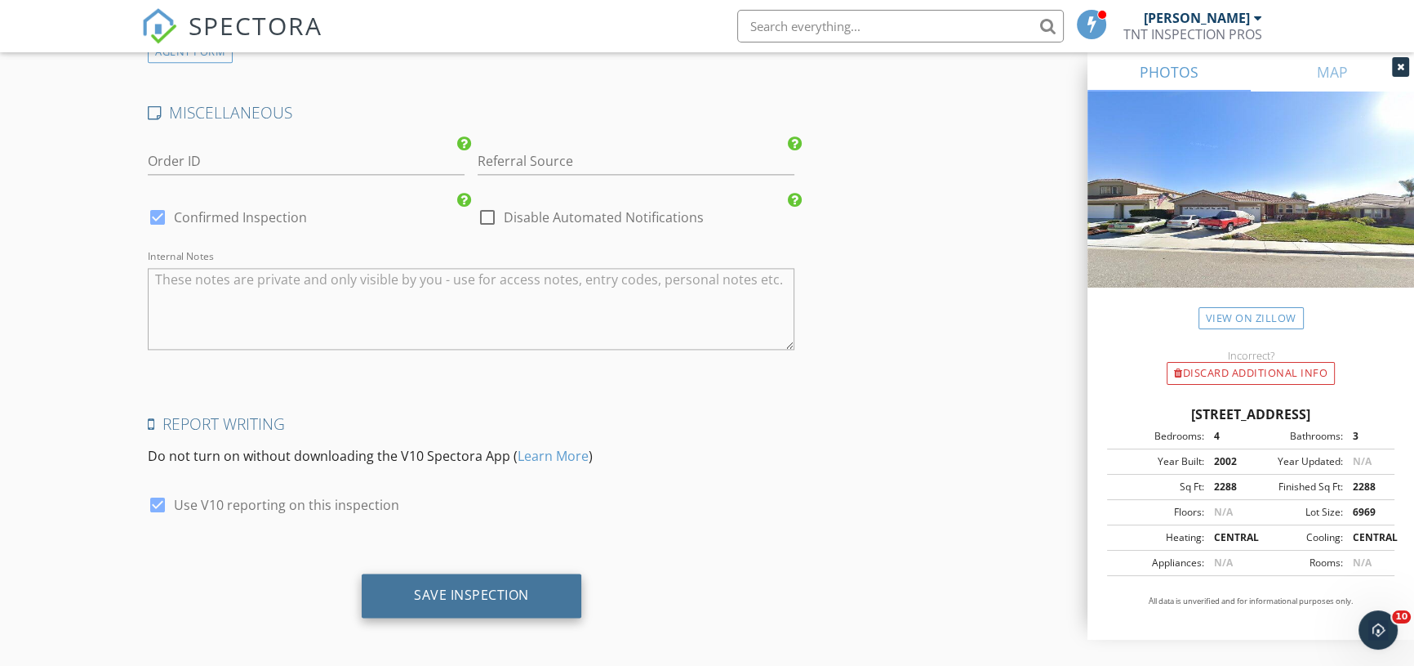
click at [417, 590] on div "Save Inspection" at bounding box center [471, 594] width 115 height 16
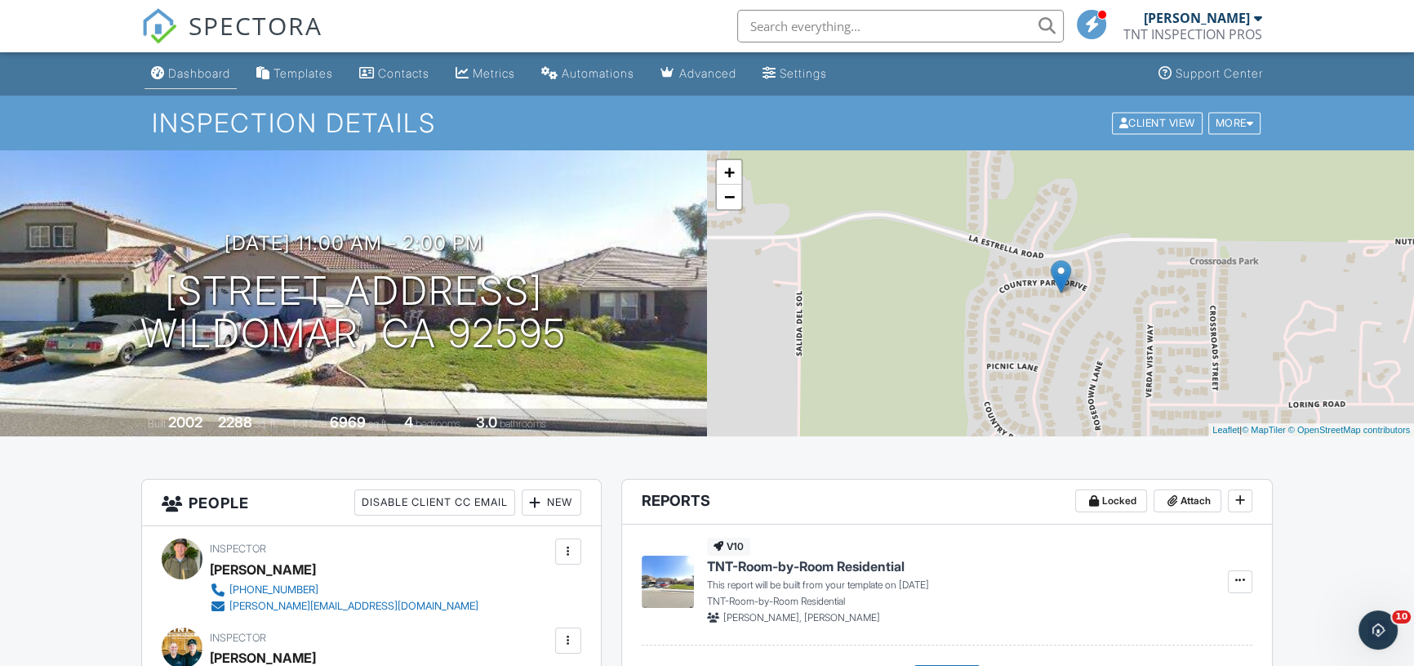
click at [213, 78] on div "Dashboard" at bounding box center [199, 73] width 62 height 14
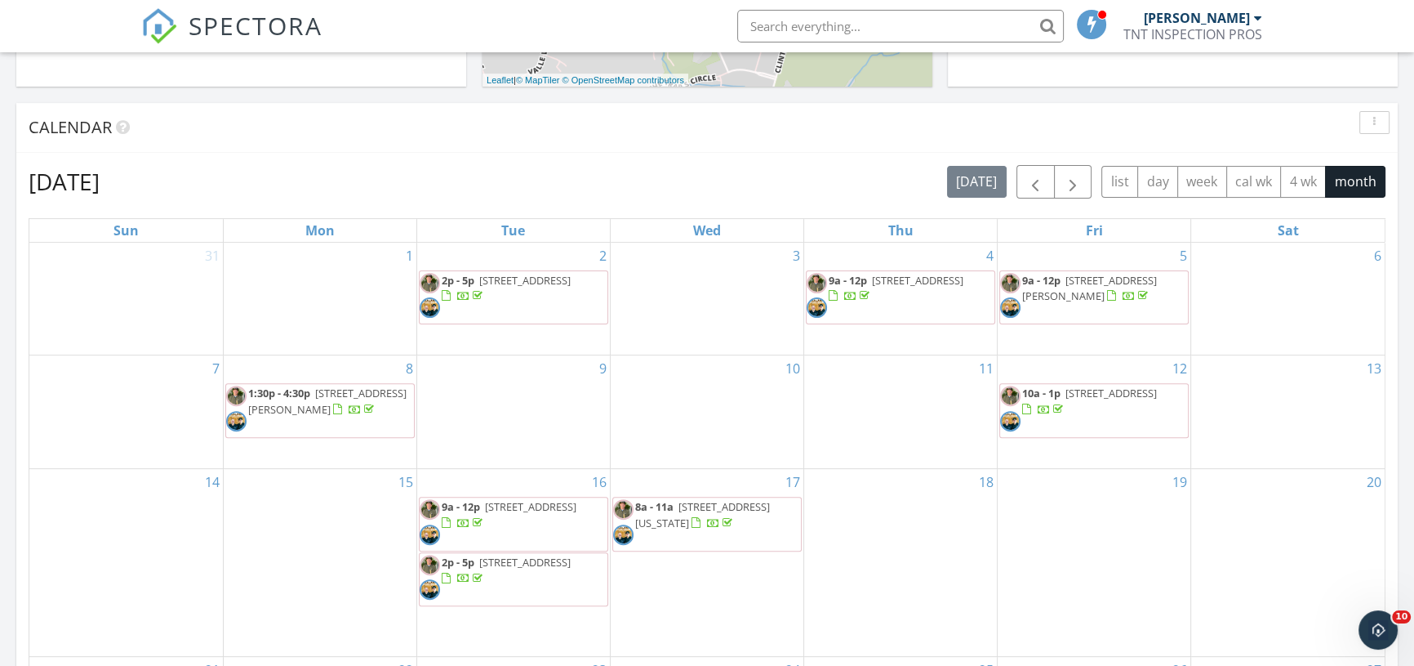
scroll to position [594, 0]
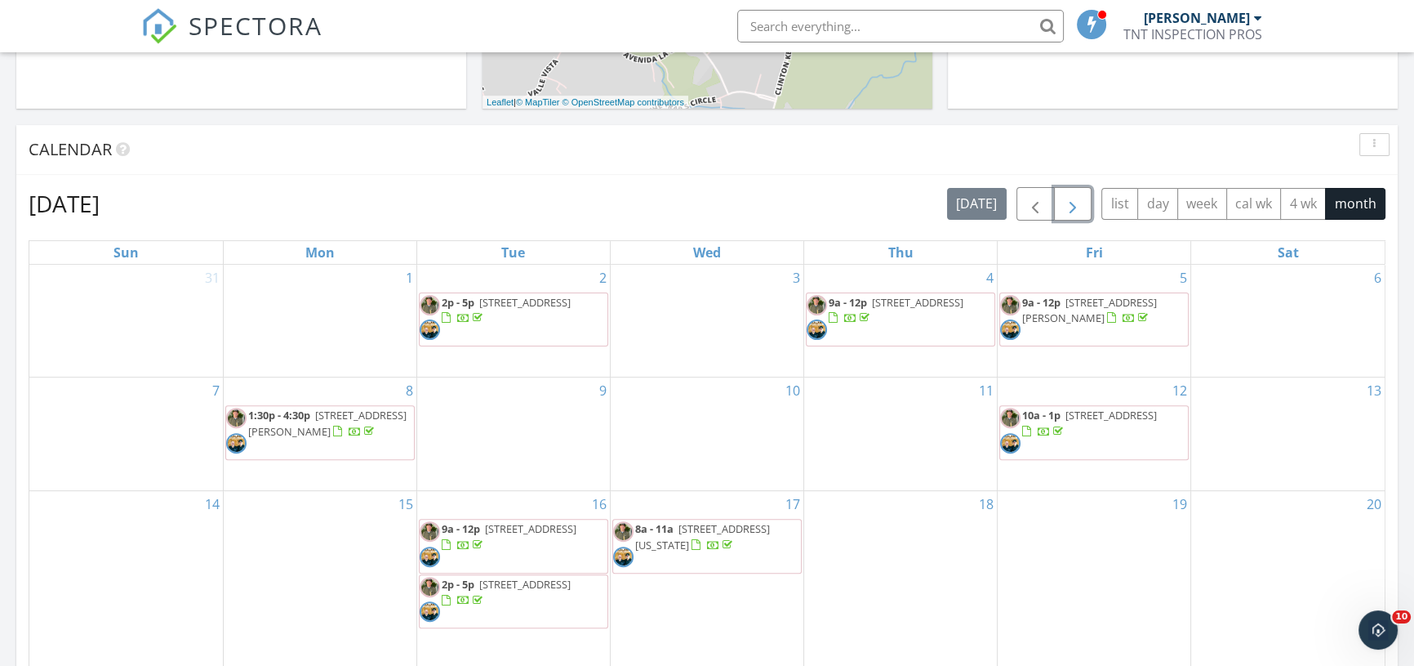
click at [1067, 209] on span "button" at bounding box center [1073, 204] width 20 height 20
